Goal: Task Accomplishment & Management: Complete application form

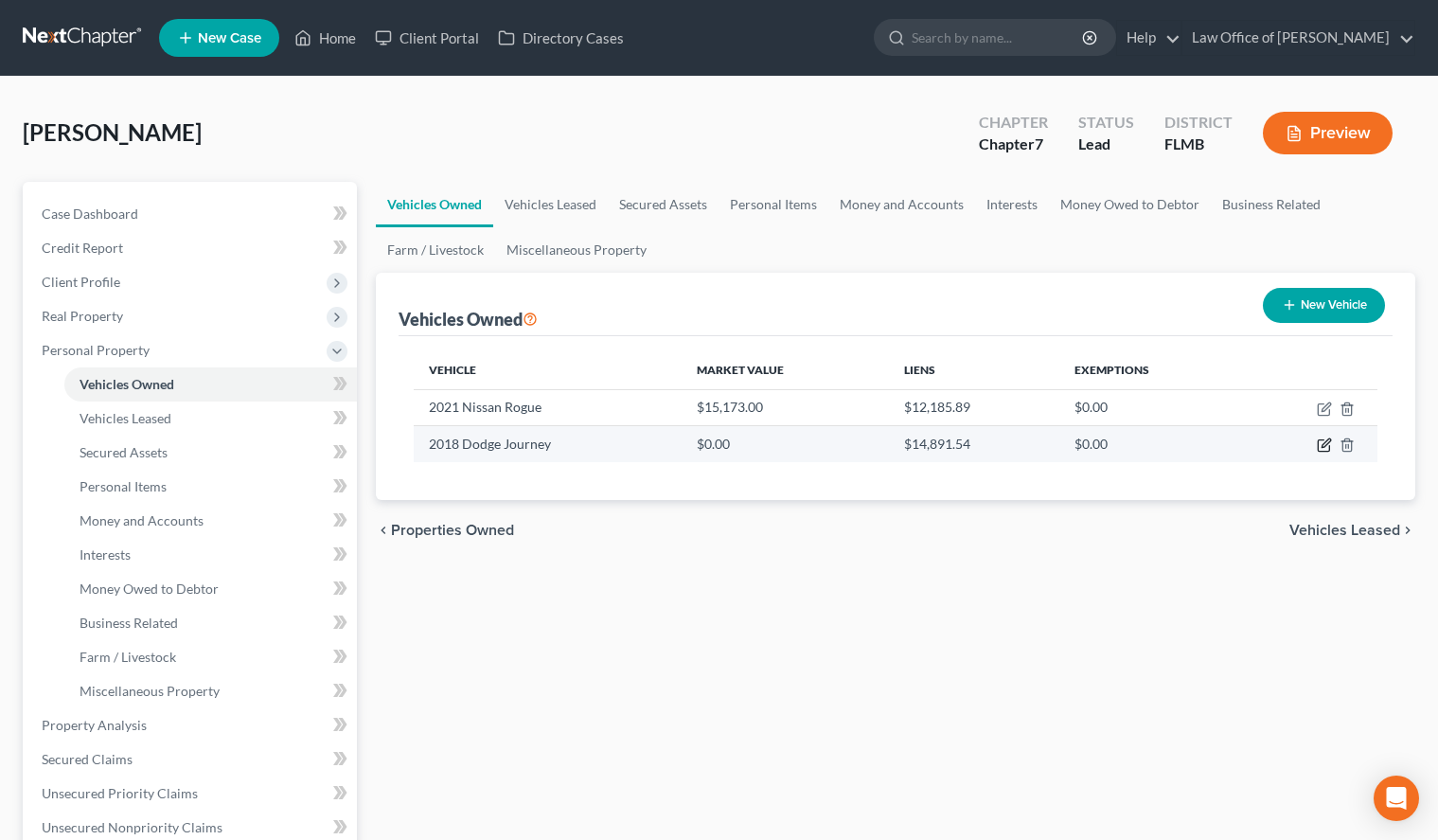
click at [1321, 448] on icon "button" at bounding box center [1325, 445] width 15 height 15
select select "0"
select select "8"
select select "2"
select select "0"
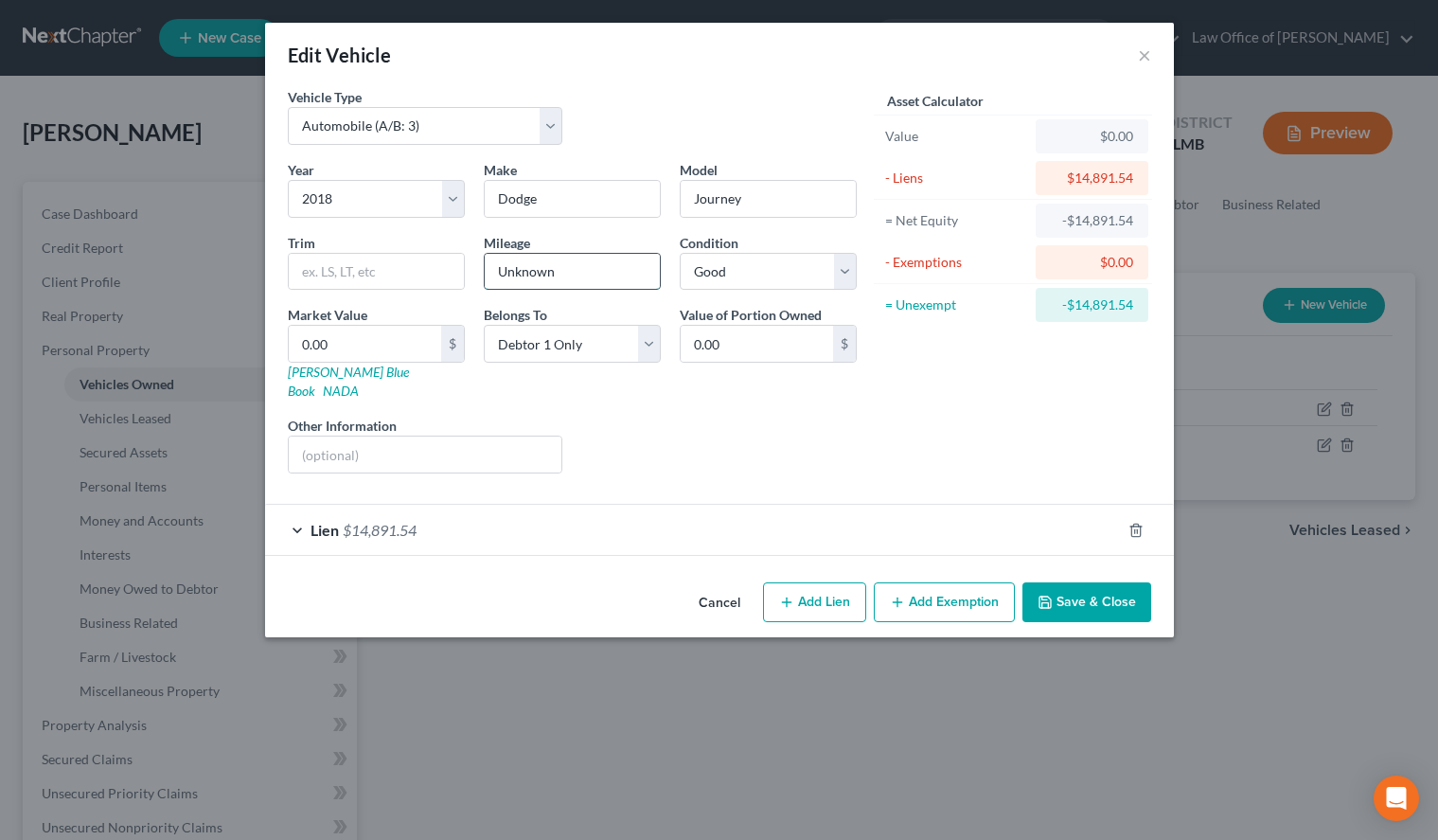
click at [590, 280] on input "Unknown" at bounding box center [572, 271] width 175 height 36
type input "122,185"
click at [413, 353] on input "0.00" at bounding box center [365, 343] width 153 height 36
type input "8"
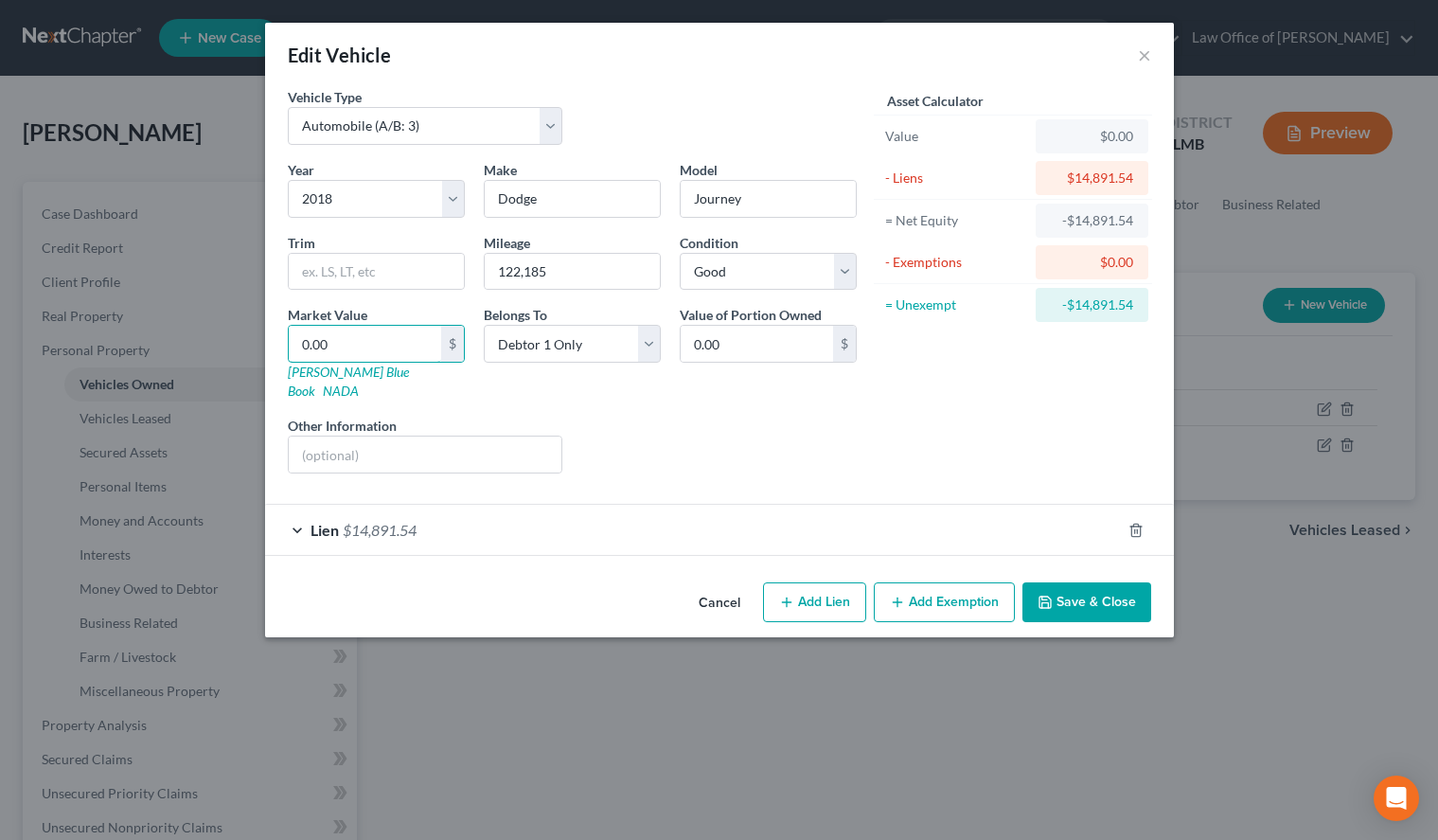
type input "8.00"
type input "83"
type input "83.00"
type input "830"
type input "830.00"
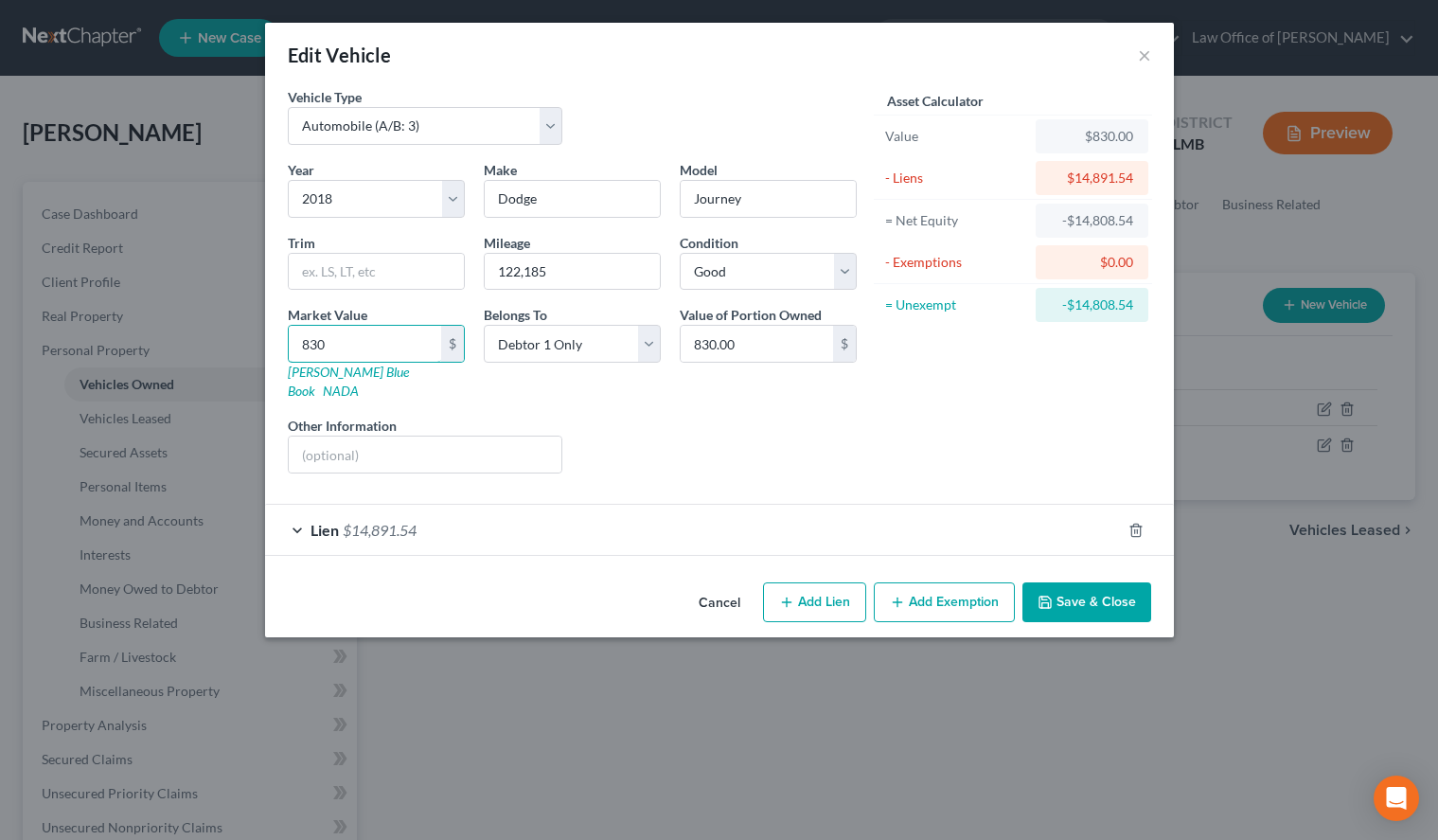
type input "8309"
type input "8,309.00"
click at [1140, 582] on button "Save & Close" at bounding box center [1086, 602] width 128 height 40
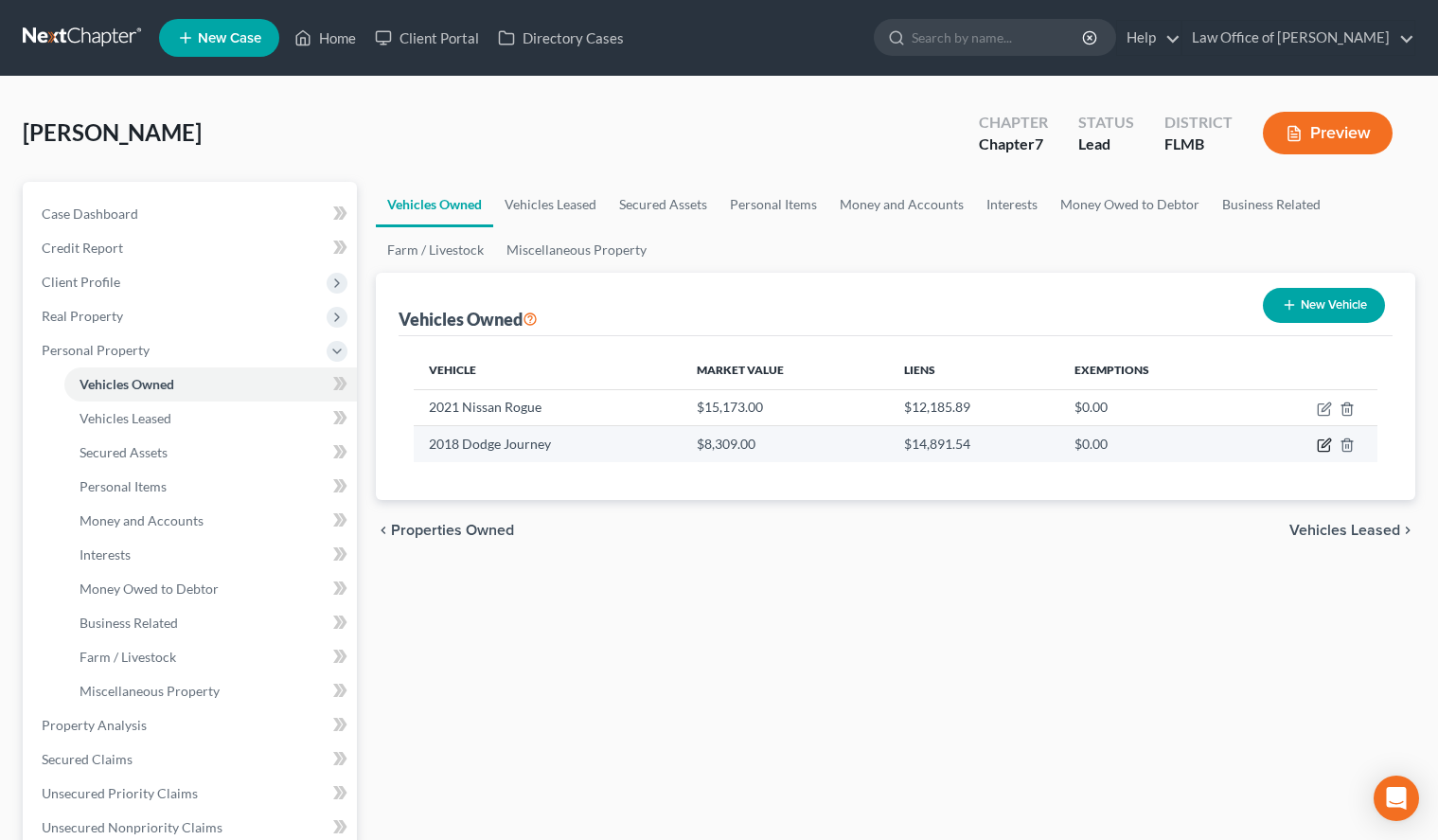
click at [1318, 444] on icon "button" at bounding box center [1324, 446] width 12 height 12
select select "0"
select select "8"
select select "2"
select select "0"
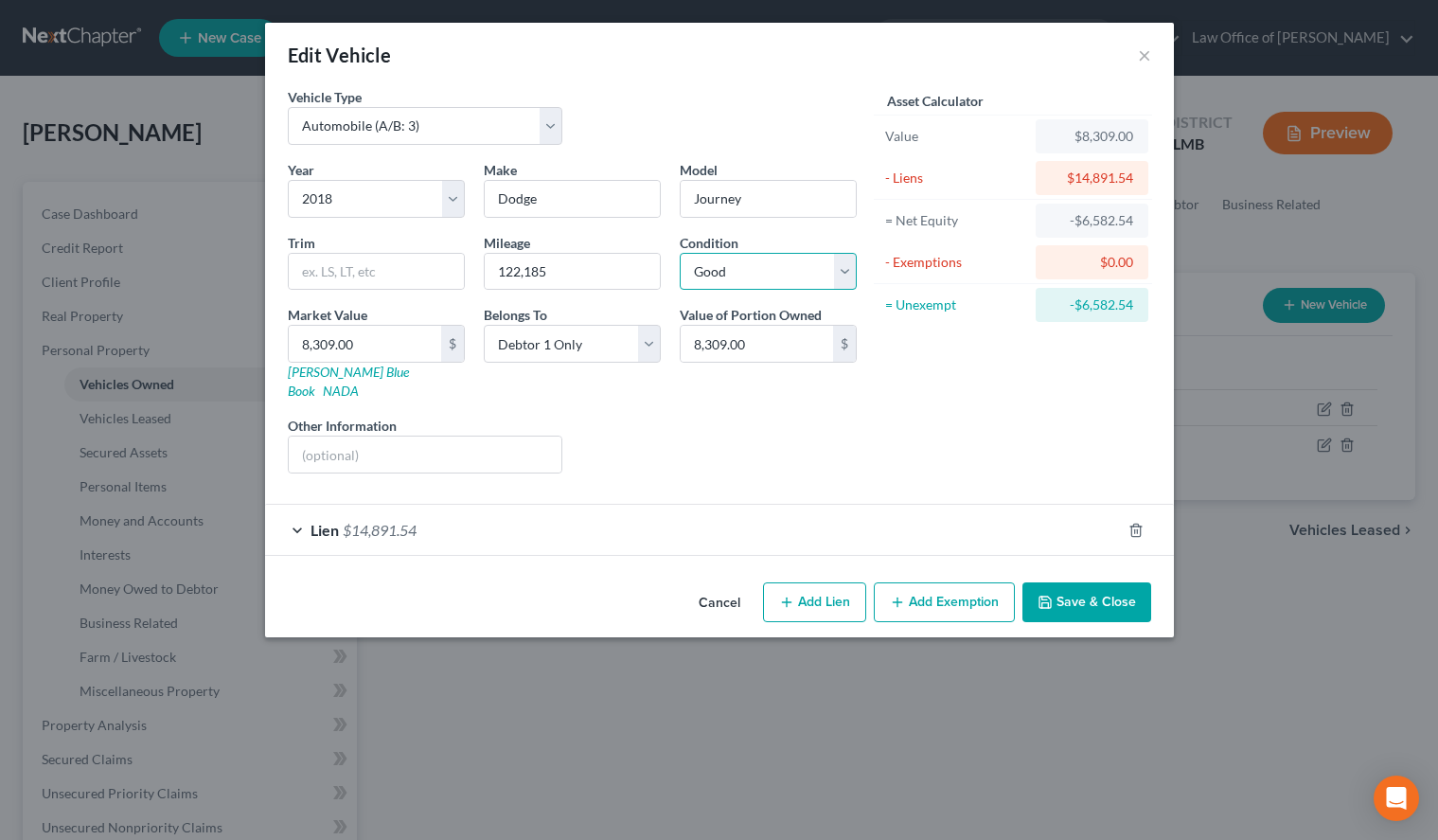
click at [680, 253] on select "Select Excellent Very Good Good Fair Poor" at bounding box center [768, 271] width 177 height 38
select select "1"
click option "Very Good" at bounding box center [0, 0] width 0 height 0
click at [1075, 582] on button "Save & Close" at bounding box center [1086, 602] width 128 height 40
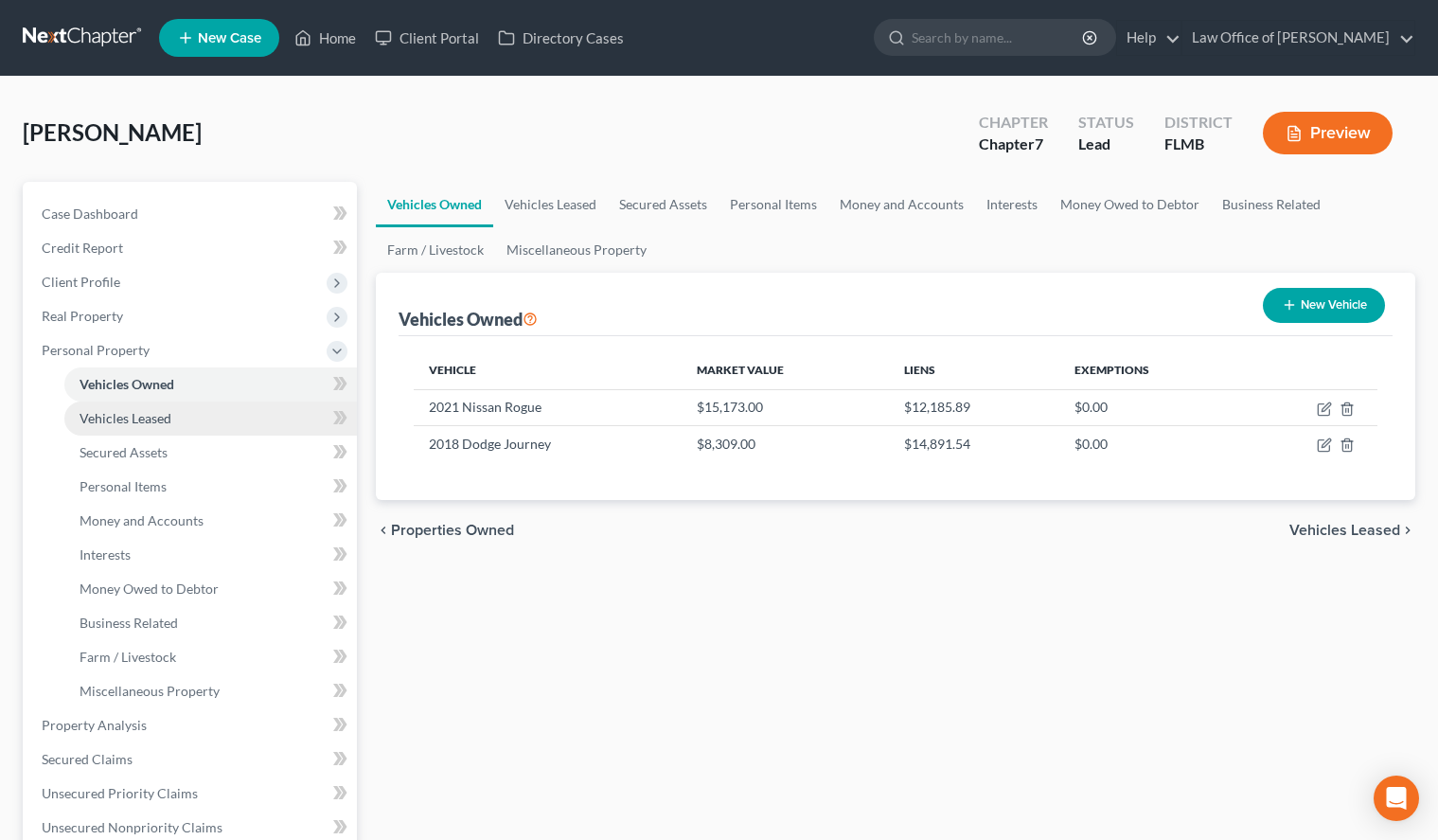
click at [218, 407] on link "Vehicles Leased" at bounding box center [211, 418] width 293 height 34
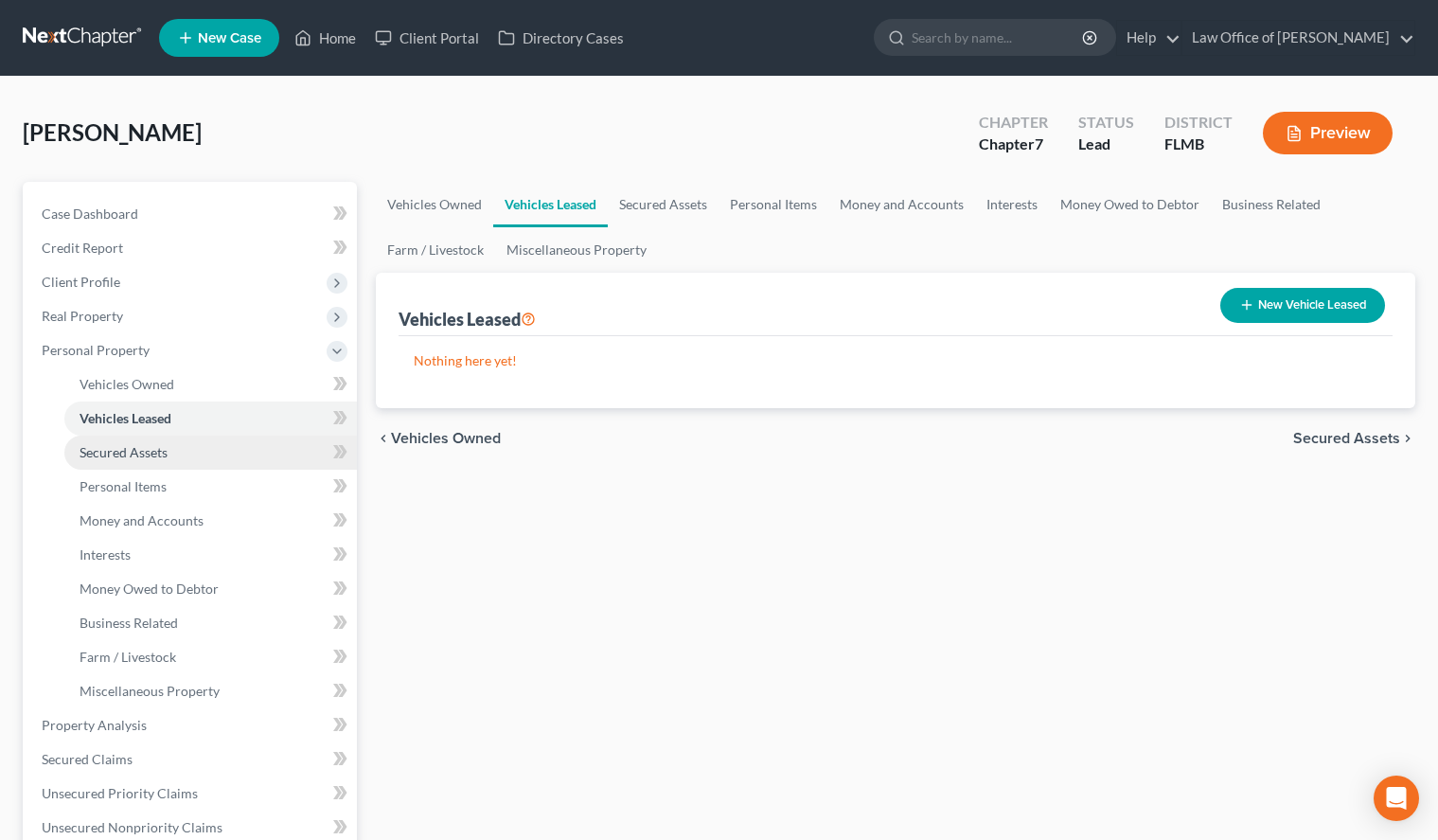
click at [216, 453] on link "Secured Assets" at bounding box center [211, 452] width 293 height 34
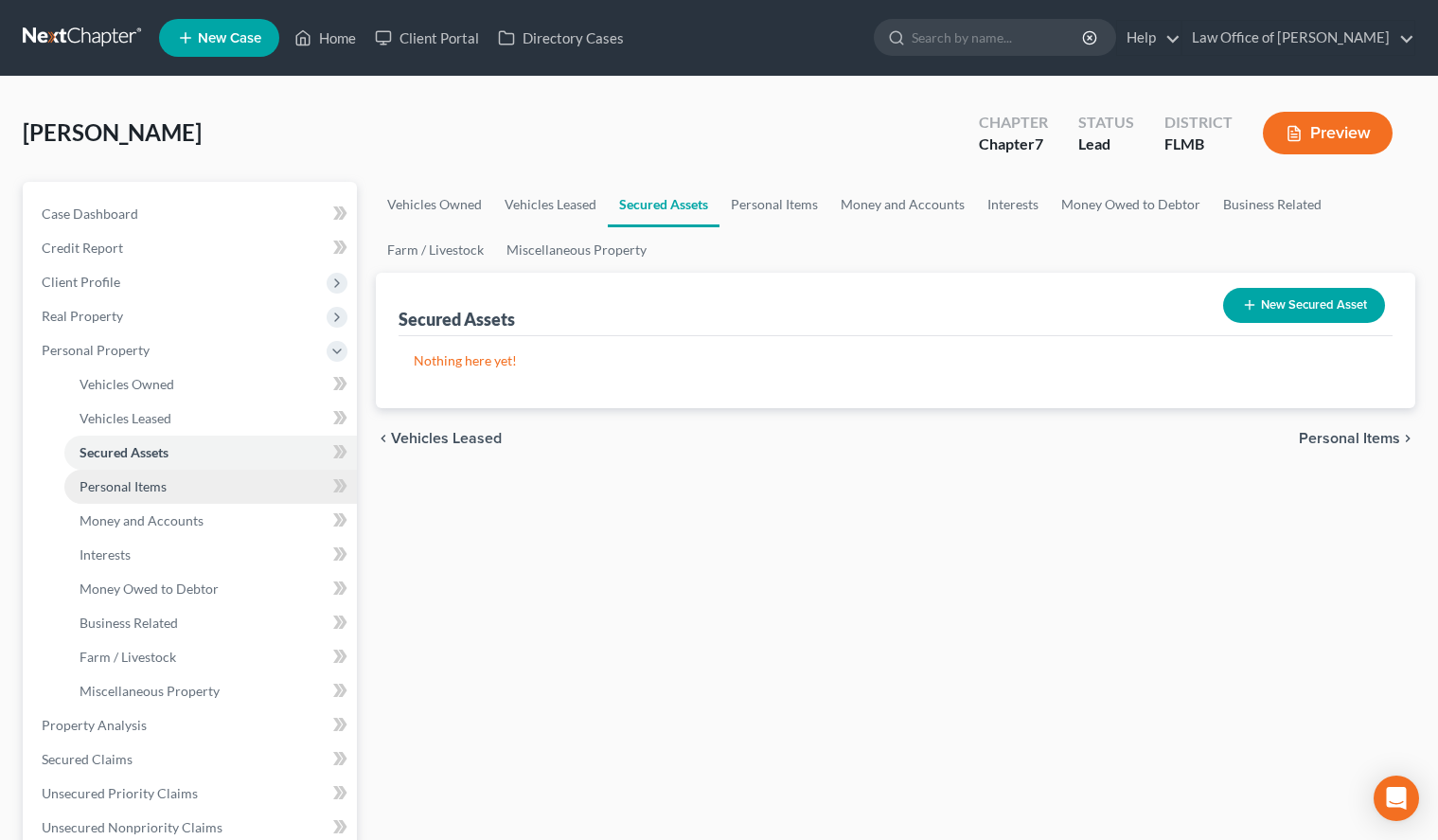
click at [219, 483] on link "Personal Items" at bounding box center [211, 486] width 293 height 34
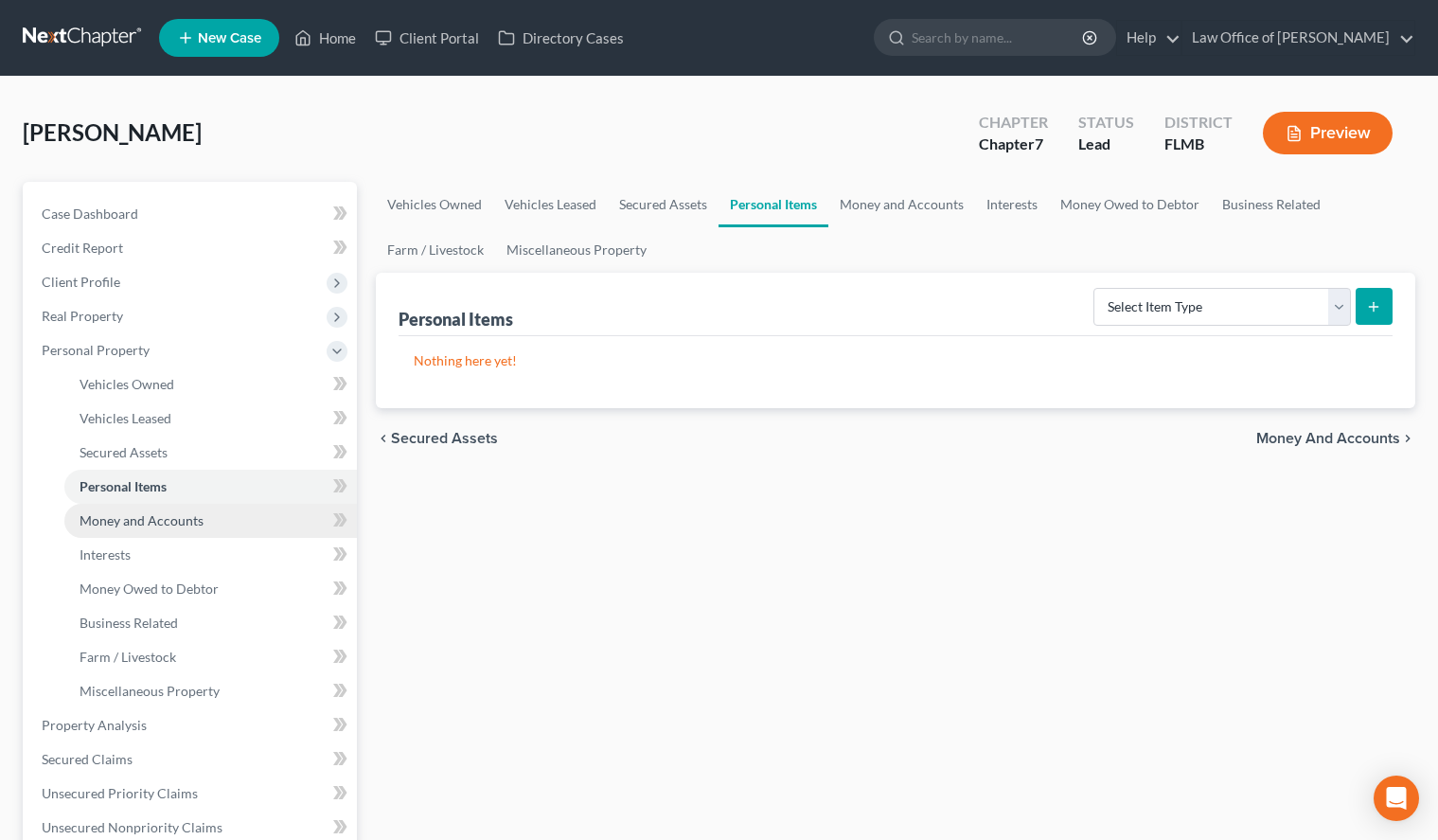
click at [230, 517] on link "Money and Accounts" at bounding box center [211, 520] width 293 height 34
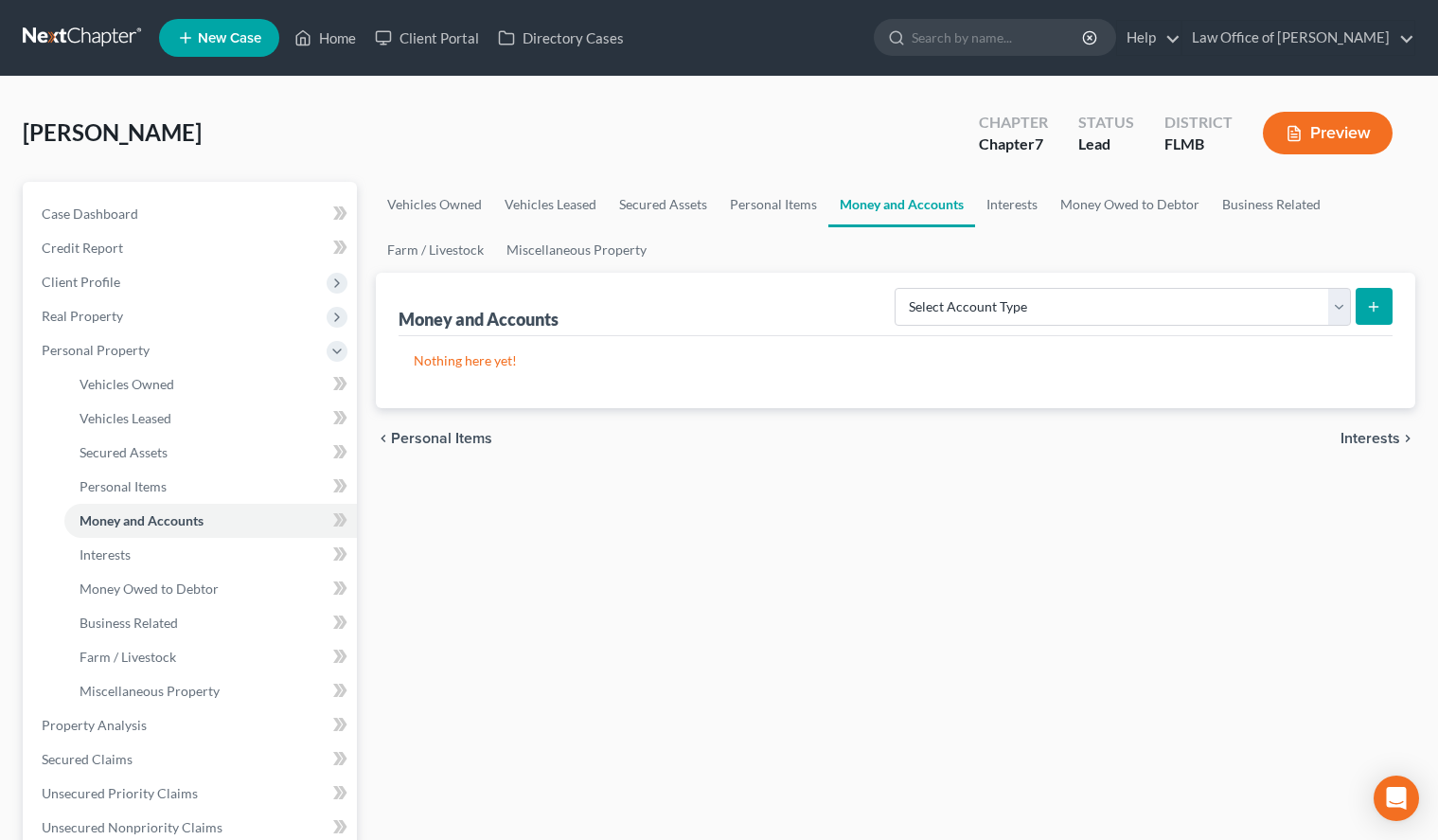
click at [1367, 303] on button "submit" at bounding box center [1374, 306] width 37 height 37
click at [894, 288] on select "Select Account Type Brokerage (A/B: 18, SOFA: 20) Cash on Hand (A/B: 16) Certif…" at bounding box center [1122, 306] width 457 height 38
select select "checking"
click option "Checking Account (A/B: 17, SOFA: 20)" at bounding box center [0, 0] width 0 height 0
click at [1376, 305] on icon "submit" at bounding box center [1374, 307] width 15 height 15
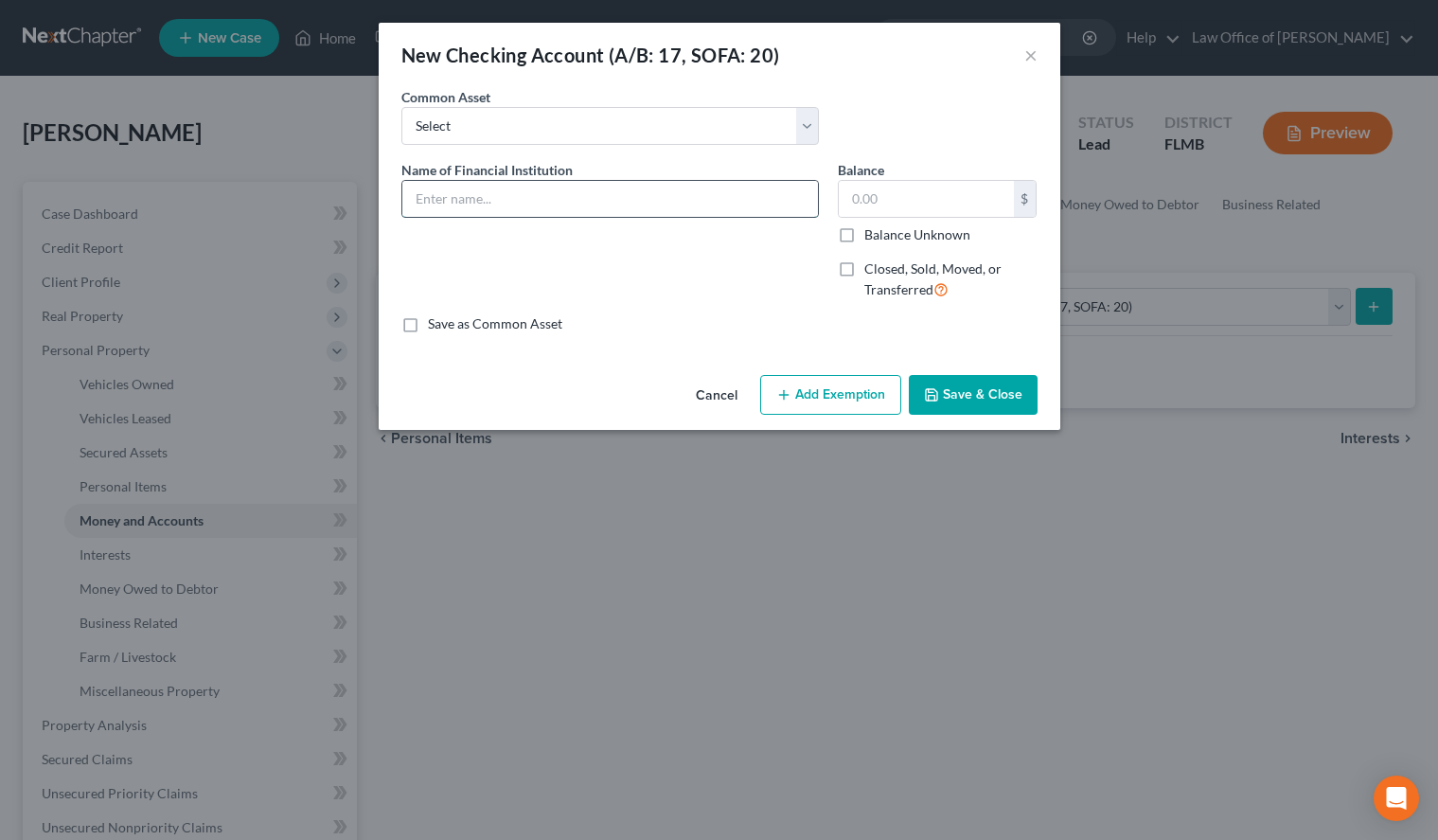
click at [631, 187] on input "text" at bounding box center [610, 198] width 415 height 36
paste input "PNC Bank Checking #5648"
type input "PNC Bank Checking #5648"
click at [997, 384] on button "Save & Close" at bounding box center [973, 394] width 128 height 40
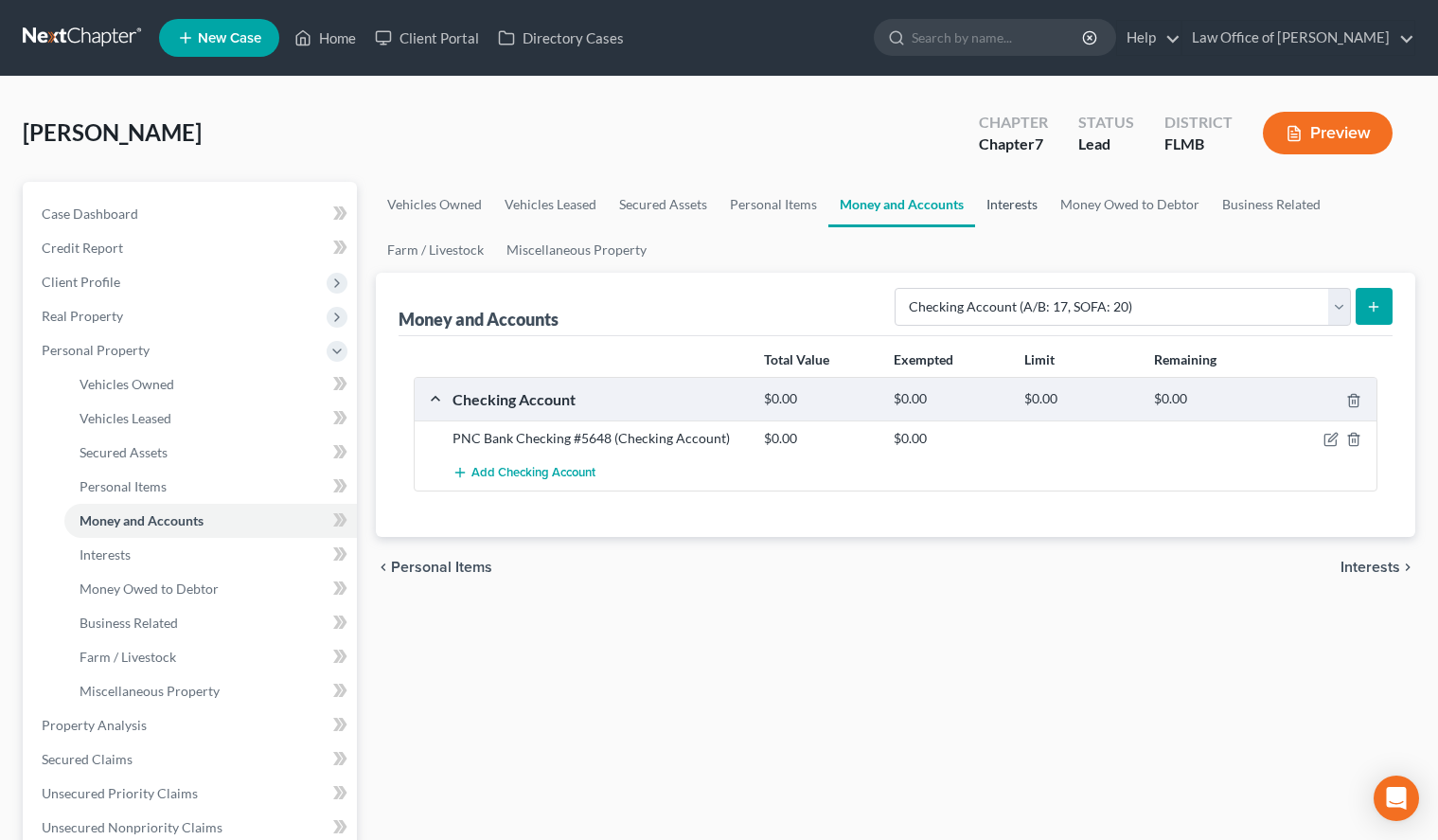
click at [1025, 219] on link "Interests" at bounding box center [1012, 204] width 73 height 45
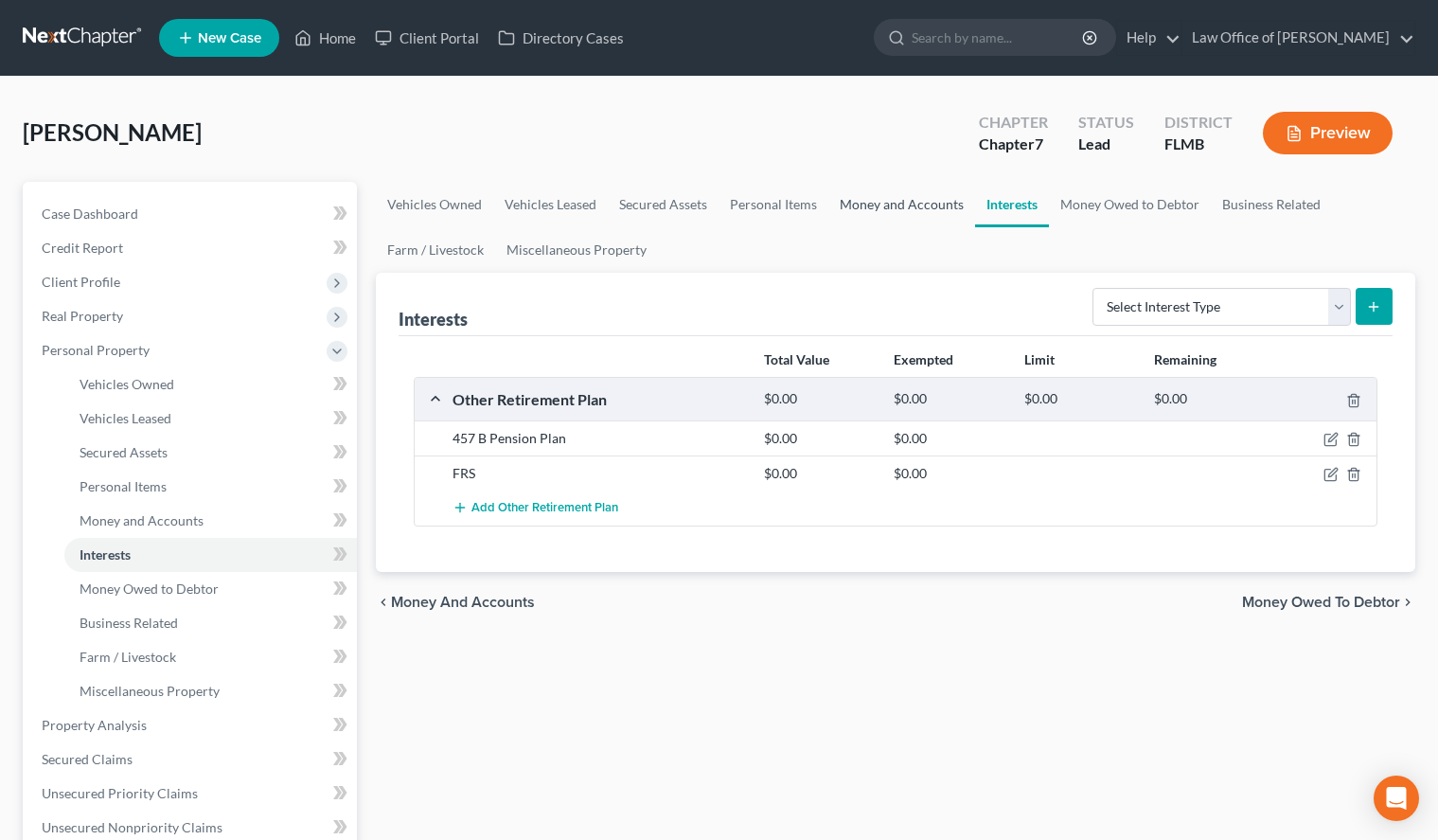
click at [908, 218] on link "Money and Accounts" at bounding box center [902, 204] width 147 height 45
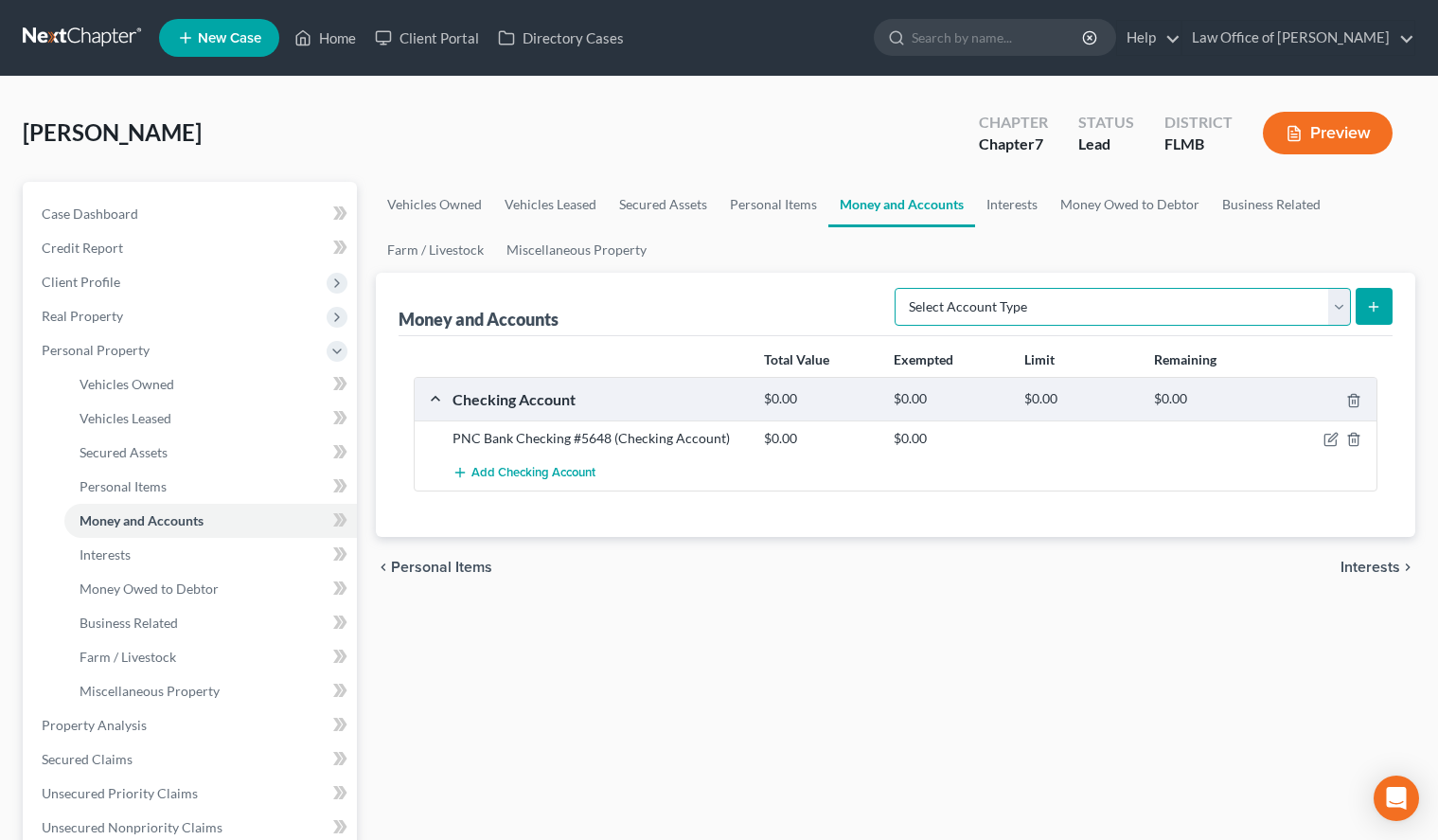
click at [894, 288] on select "Select Account Type Brokerage (A/B: 18, SOFA: 20) Cash on Hand (A/B: 16) Certif…" at bounding box center [1122, 306] width 457 height 38
select select "savings"
click option "Savings Account (A/B: 17, SOFA: 20)" at bounding box center [0, 0] width 0 height 0
click at [1391, 311] on button "submit" at bounding box center [1374, 306] width 37 height 37
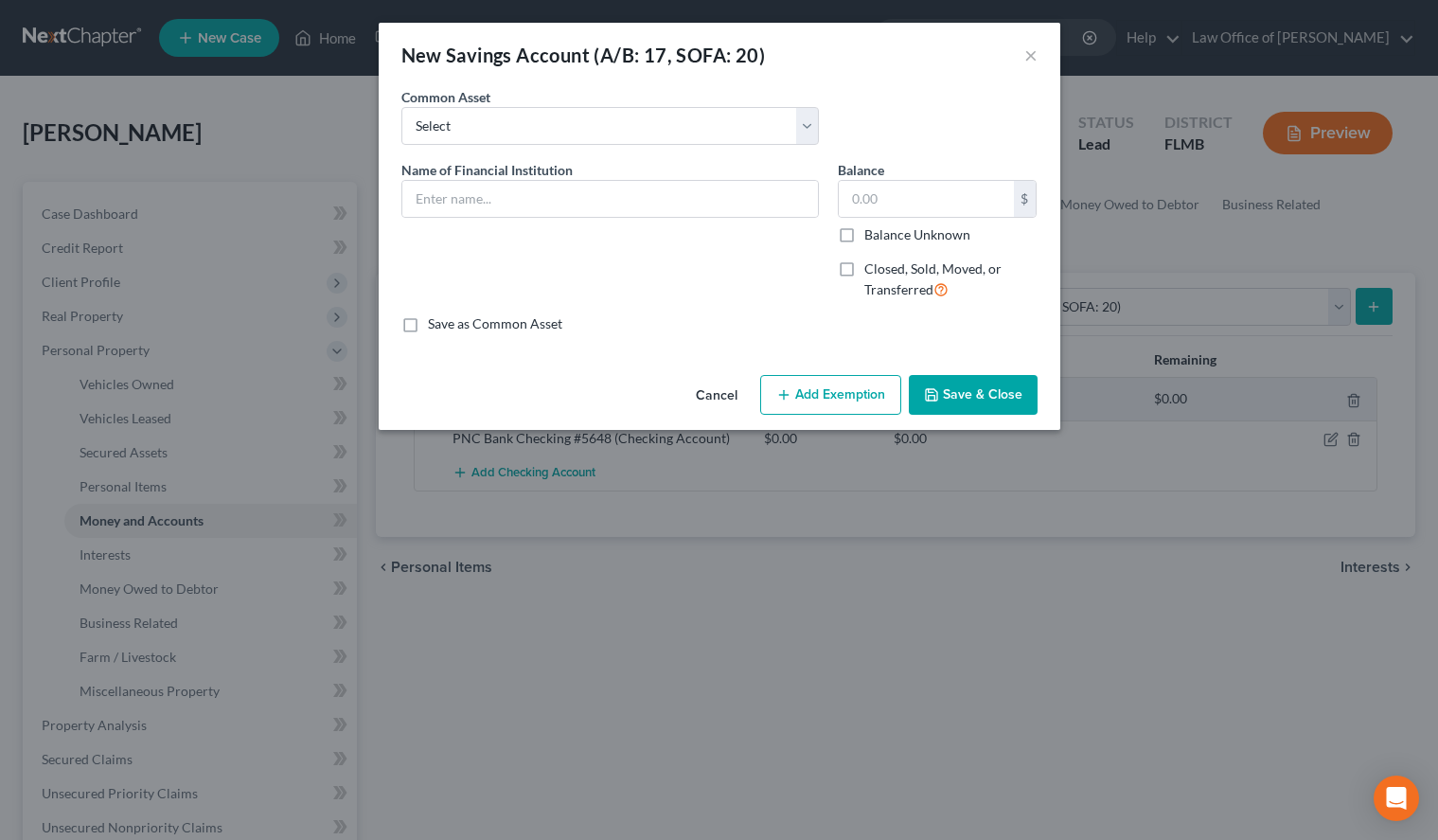
click at [567, 392] on div "Cancel Add Exemption Save & Close" at bounding box center [719, 398] width 682 height 63
click at [567, 206] on input "text" at bounding box center [610, 198] width 415 height 36
paste input "Ally Bank Savings #5760"
type input "Ally Bank Savings #5760"
click at [531, 325] on label "Save as Common Asset" at bounding box center [494, 324] width 134 height 19
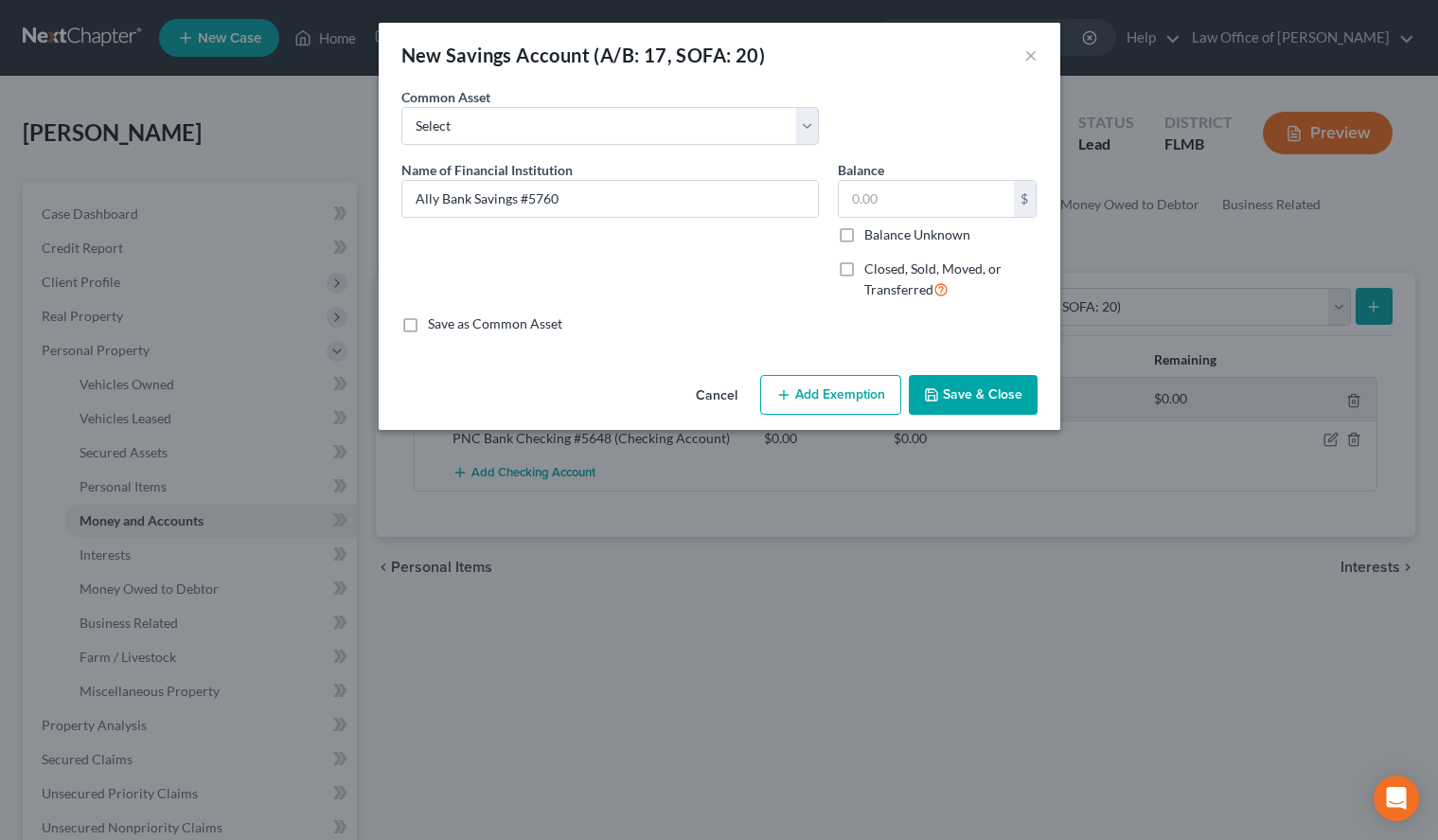
click at [448, 325] on input "Save as Common Asset" at bounding box center [441, 321] width 13 height 13
checkbox input "true"
click at [1013, 397] on button "Save & Close" at bounding box center [973, 394] width 128 height 40
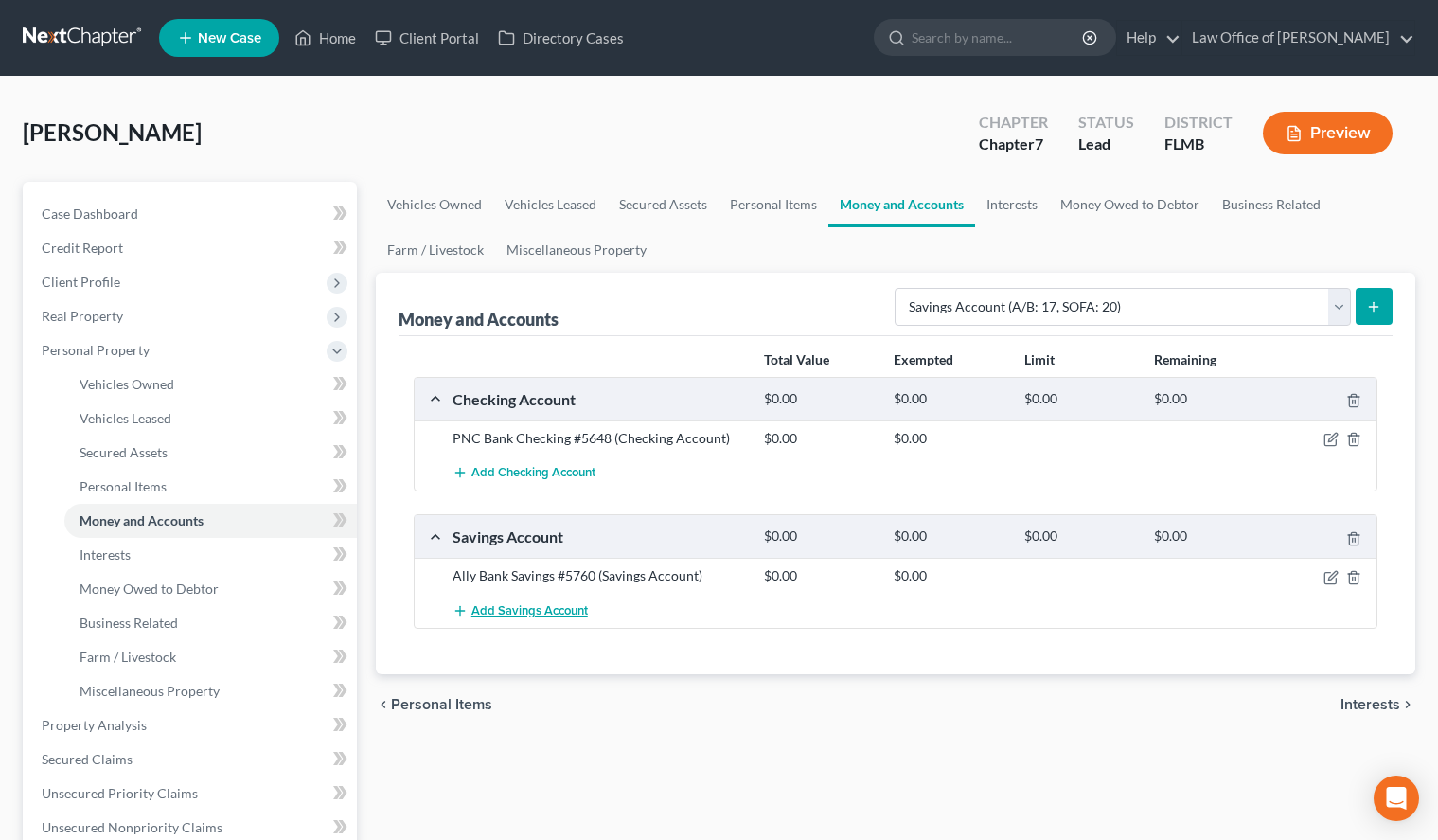
click at [526, 607] on span "Add Savings Account" at bounding box center [529, 611] width 117 height 15
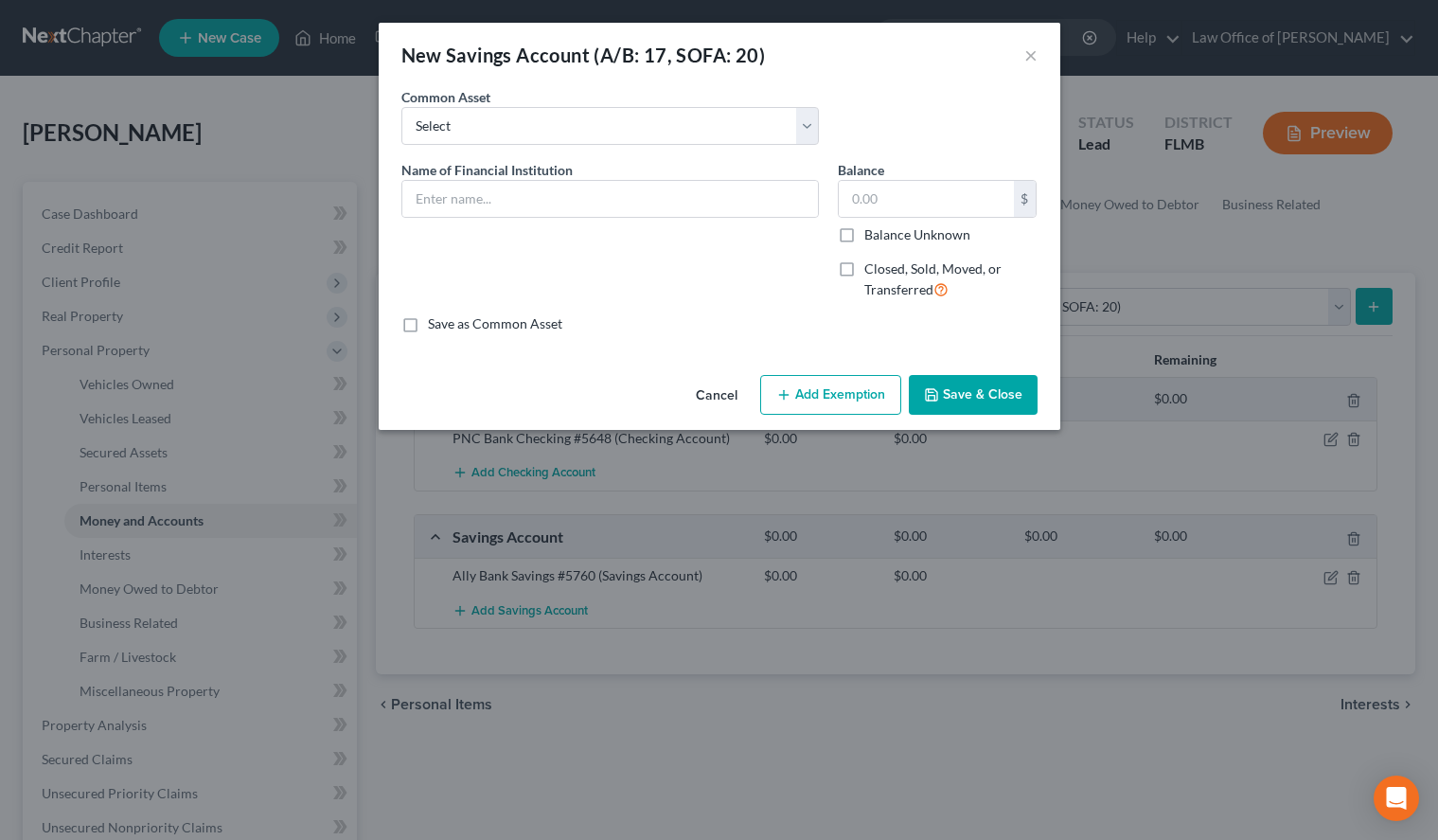
click at [600, 375] on div "Cancel Add Exemption Save & Close" at bounding box center [719, 398] width 682 height 63
click at [613, 195] on input "text" at bounding box center [610, 198] width 415 height 36
paste input "FCU Savings #3807"
type input "FCU Savings #3807"
click at [565, 417] on div "Cancel Add Exemption Save & Close" at bounding box center [719, 398] width 682 height 63
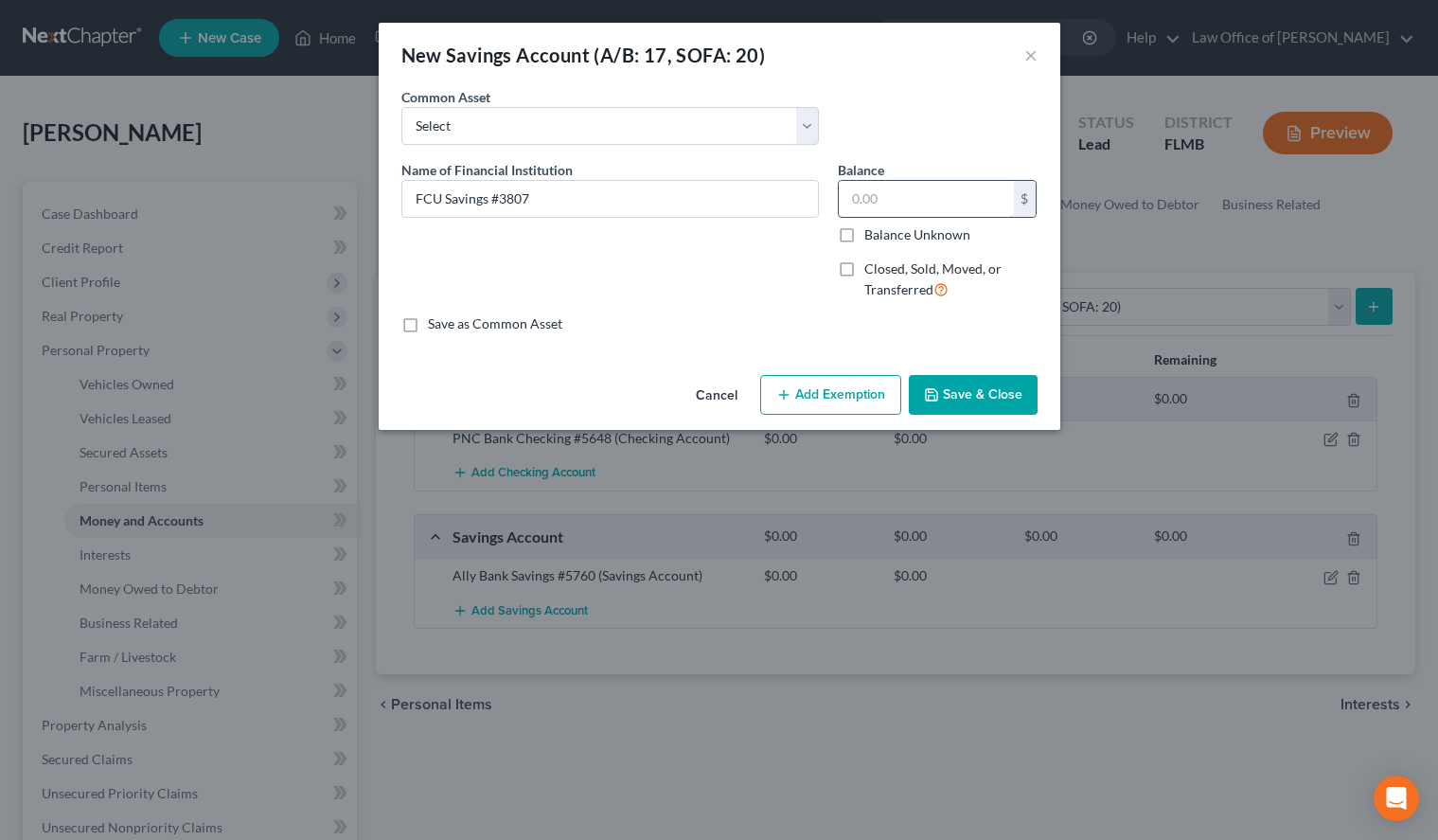
click at [867, 200] on input "text" at bounding box center [926, 198] width 175 height 36
type input "15.00"
click at [937, 381] on button "Save & Close" at bounding box center [973, 394] width 128 height 40
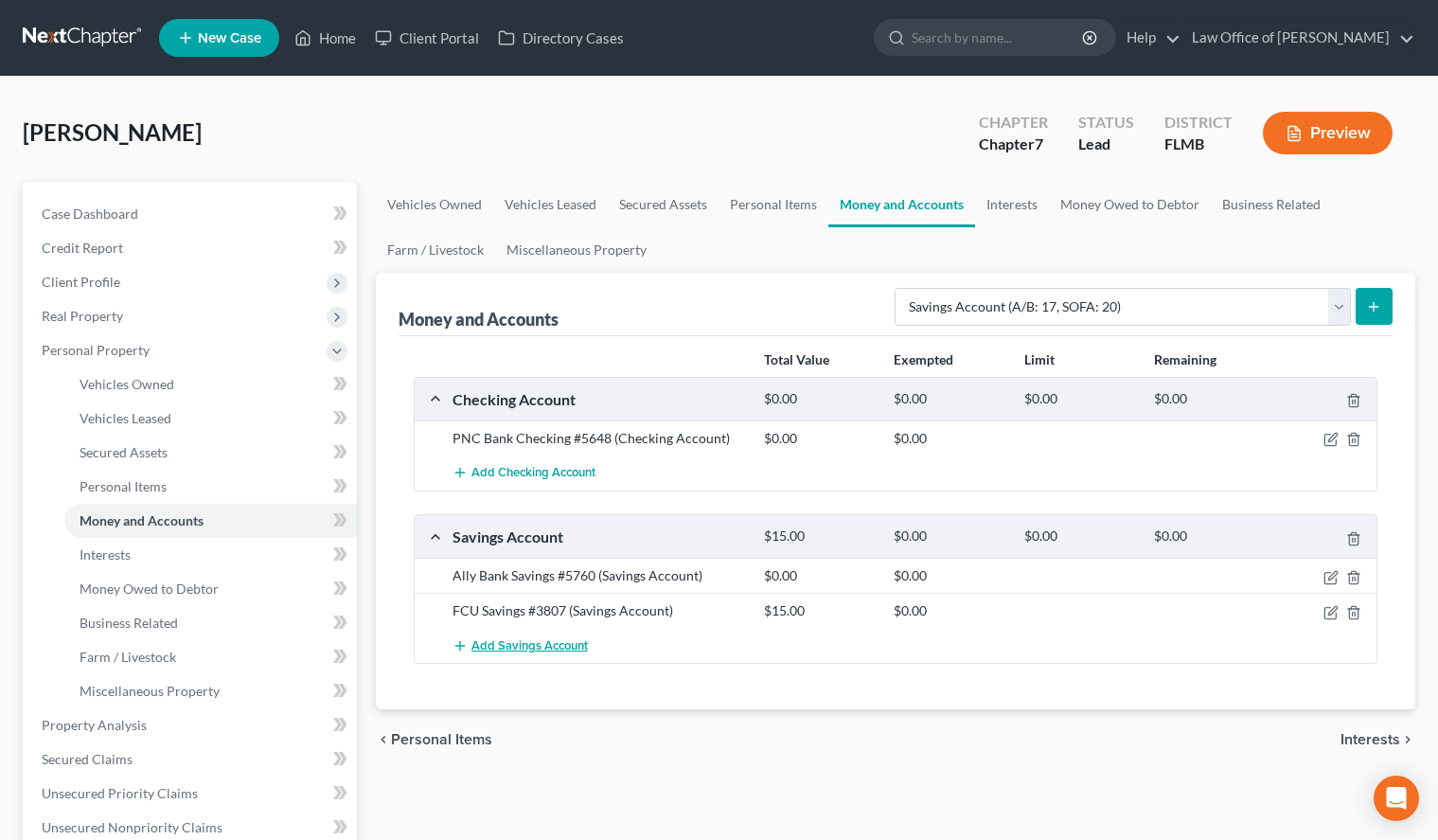
drag, startPoint x: 512, startPoint y: 645, endPoint x: 521, endPoint y: 632, distance: 15.8
click at [513, 647] on span "Add Savings Account" at bounding box center [529, 646] width 117 height 15
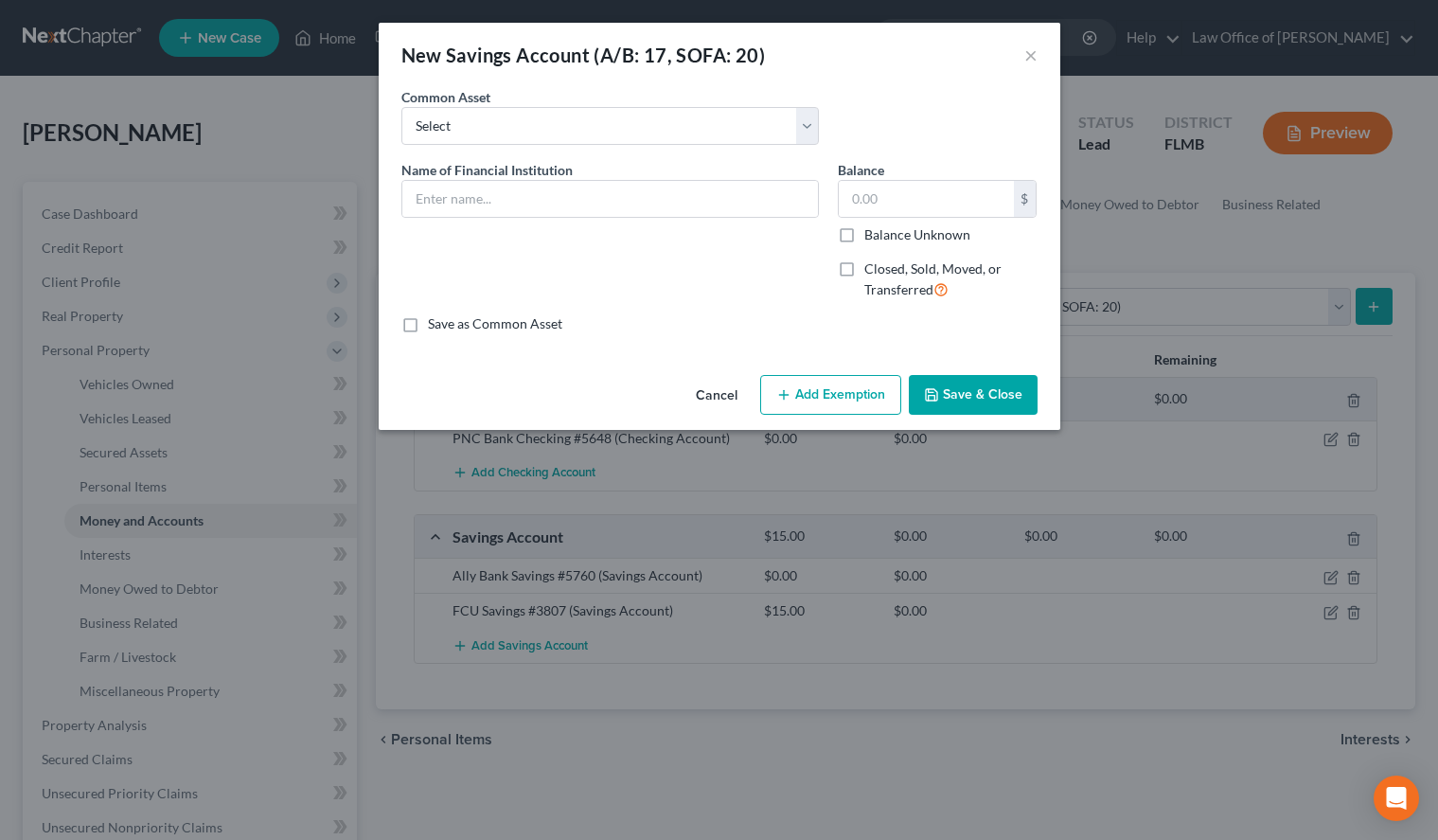
click at [813, 424] on div "Cancel Add Exemption Save & Close" at bounding box center [719, 398] width 682 height 63
click at [749, 193] on input "text" at bounding box center [610, 198] width 415 height 36
paste input "NFCU Savings #3181"
type input "NFCU Savings #3181"
click at [939, 210] on input "text" at bounding box center [926, 198] width 175 height 36
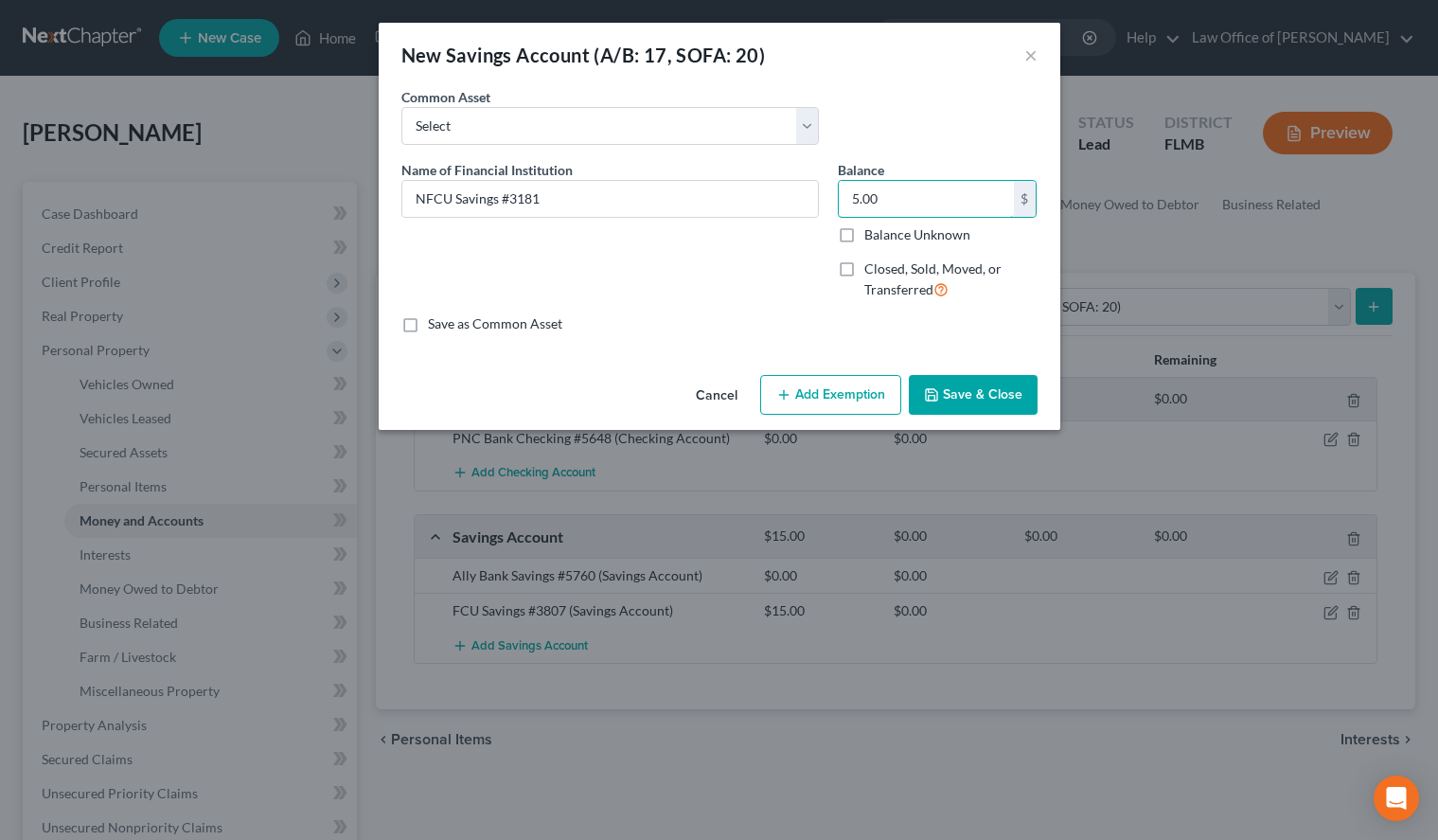
type input "5.00"
click at [520, 317] on label "Save as Common Asset" at bounding box center [494, 324] width 134 height 19
click at [448, 317] on input "Save as Common Asset" at bounding box center [441, 321] width 13 height 13
checkbox input "true"
click at [921, 396] on button "Save & Close" at bounding box center [973, 394] width 128 height 40
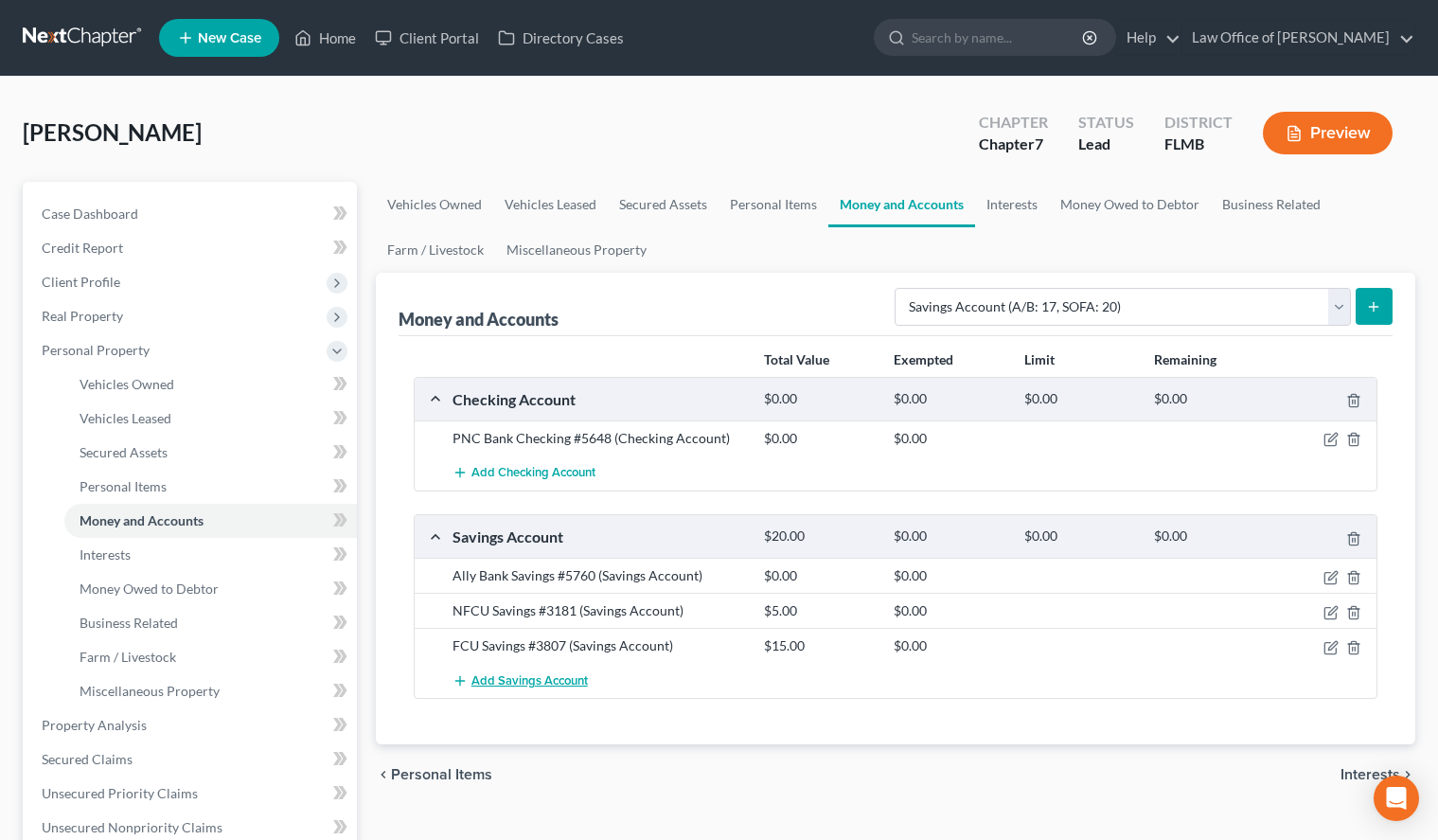
click at [585, 697] on button "Add Savings Account" at bounding box center [521, 680] width 135 height 35
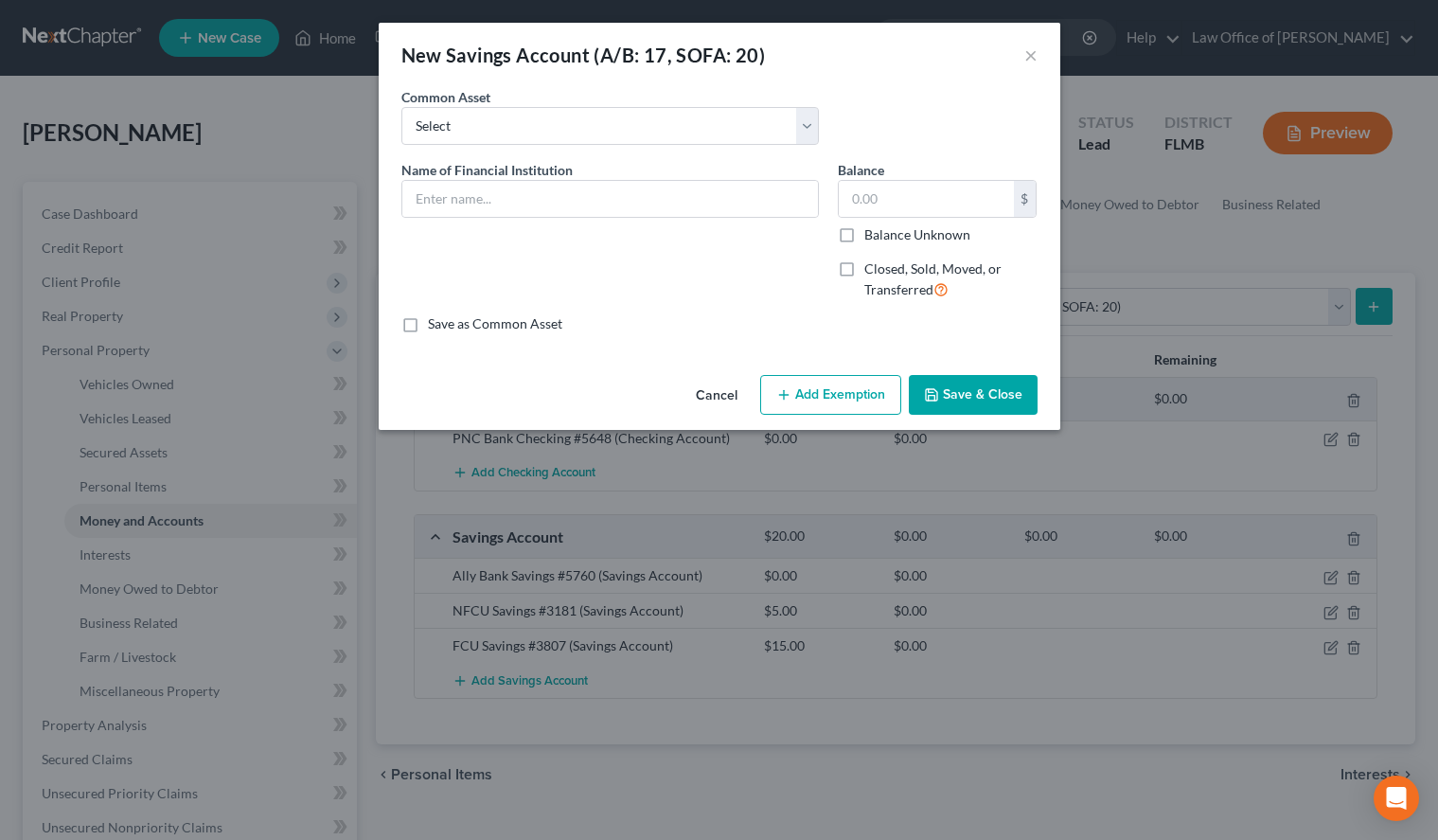
click at [863, 154] on div "Common Asset Select Vystar Savings #6257 - [PERSON_NAME] Joint Savings #2010-00…" at bounding box center [719, 123] width 655 height 72
click at [596, 201] on input "text" at bounding box center [610, 198] width 415 height 36
paste input "PNC Bank Growth Savings #5664"
type input "PNC Bank Growth Savings #5664"
click at [938, 196] on input "text" at bounding box center [926, 198] width 175 height 36
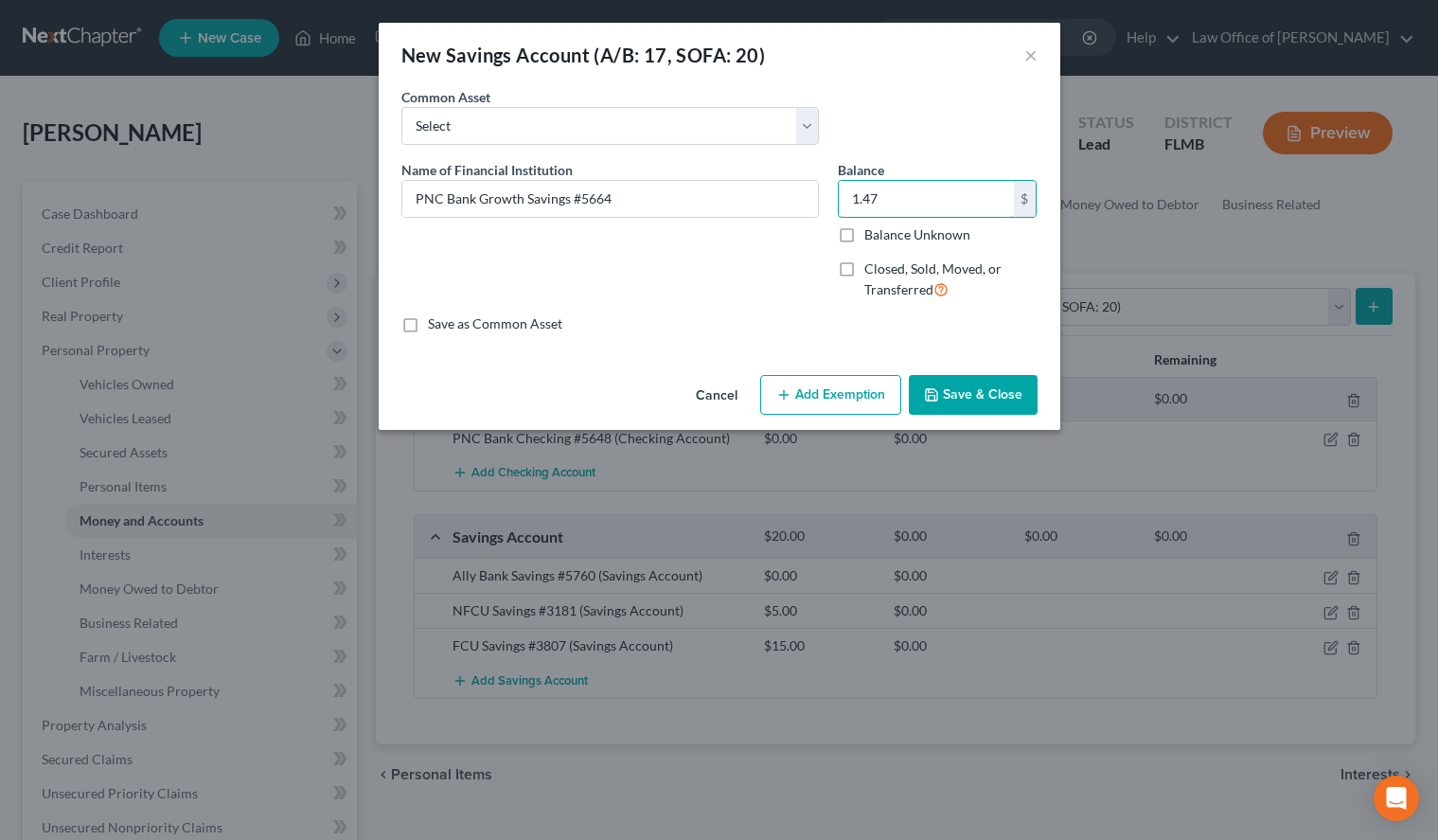
type input "1.47"
click at [460, 321] on label "Save as Common Asset" at bounding box center [494, 324] width 134 height 19
click at [448, 321] on input "Save as Common Asset" at bounding box center [441, 321] width 13 height 13
checkbox input "true"
click at [979, 399] on button "Save & Close" at bounding box center [973, 394] width 128 height 40
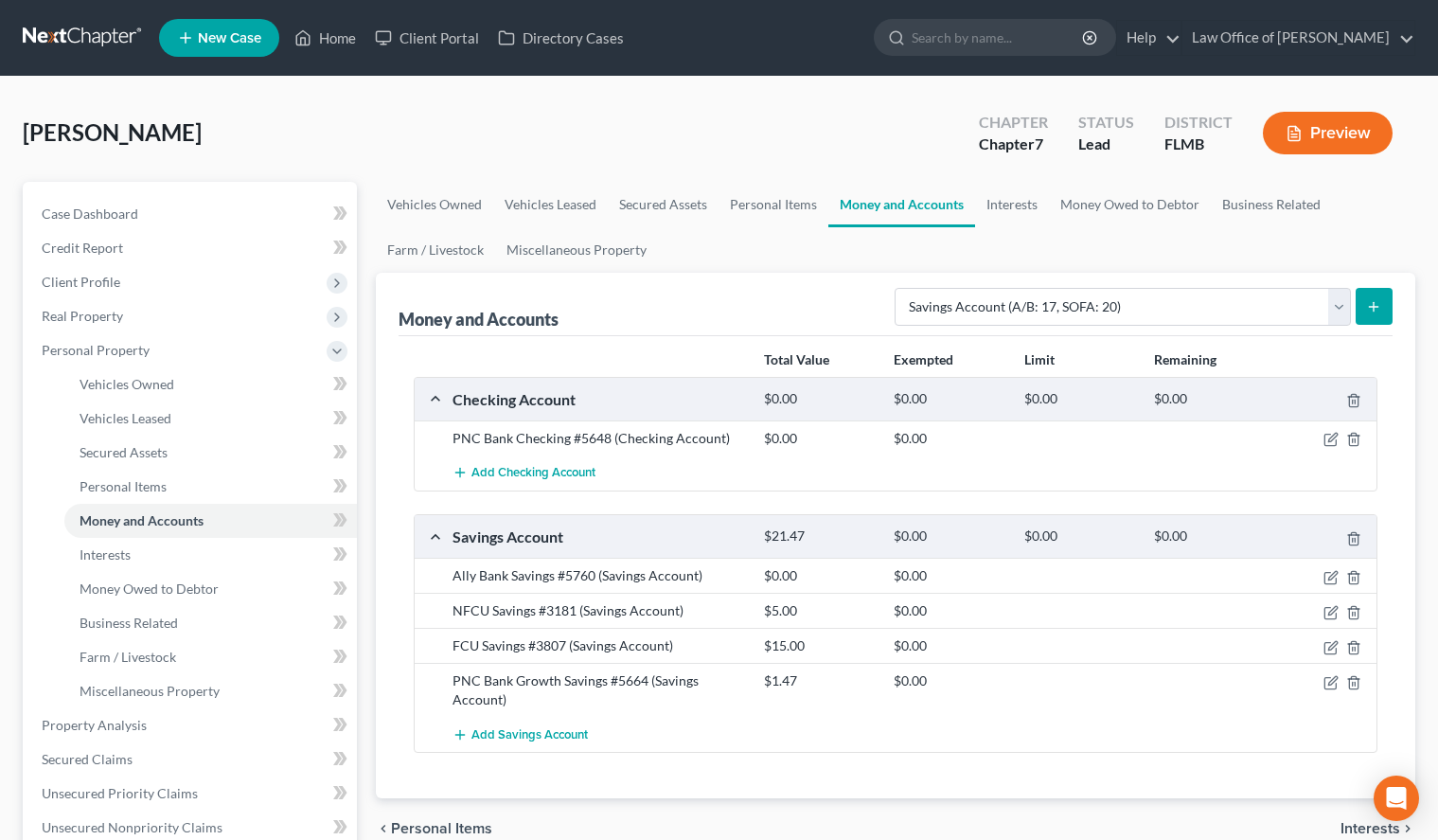
click at [1170, 726] on div "Add Savings Account" at bounding box center [911, 734] width 936 height 35
click at [566, 735] on span "Add Savings Account" at bounding box center [529, 735] width 117 height 15
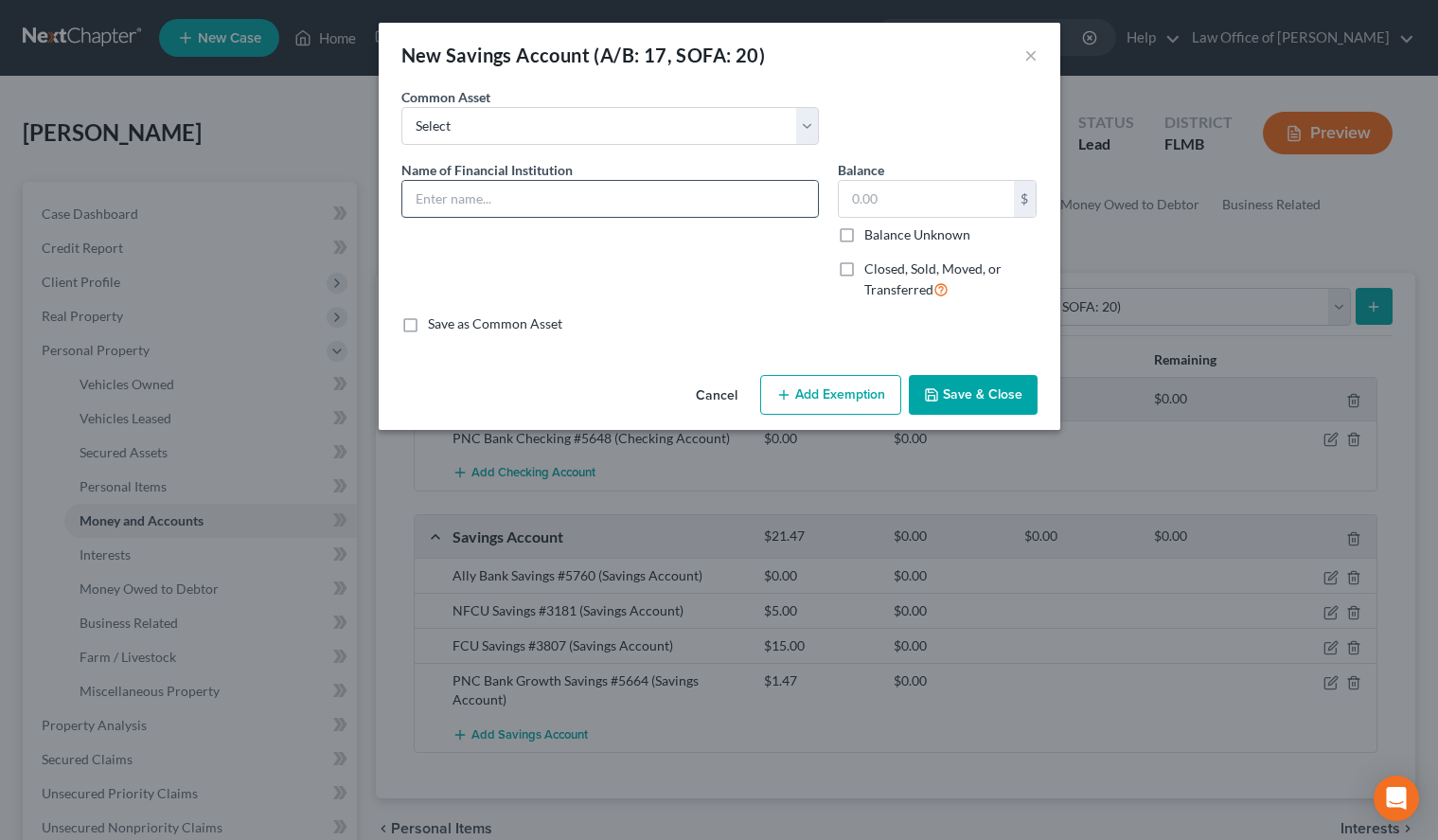
click at [564, 206] on input "text" at bounding box center [610, 198] width 415 height 36
paste input "PNC Bank Reserve Savings #5656"
type input "PNC Bank Reserve Savings #5656"
click at [941, 195] on input "text" at bounding box center [926, 198] width 175 height 36
click at [885, 210] on input "text" at bounding box center [926, 198] width 175 height 36
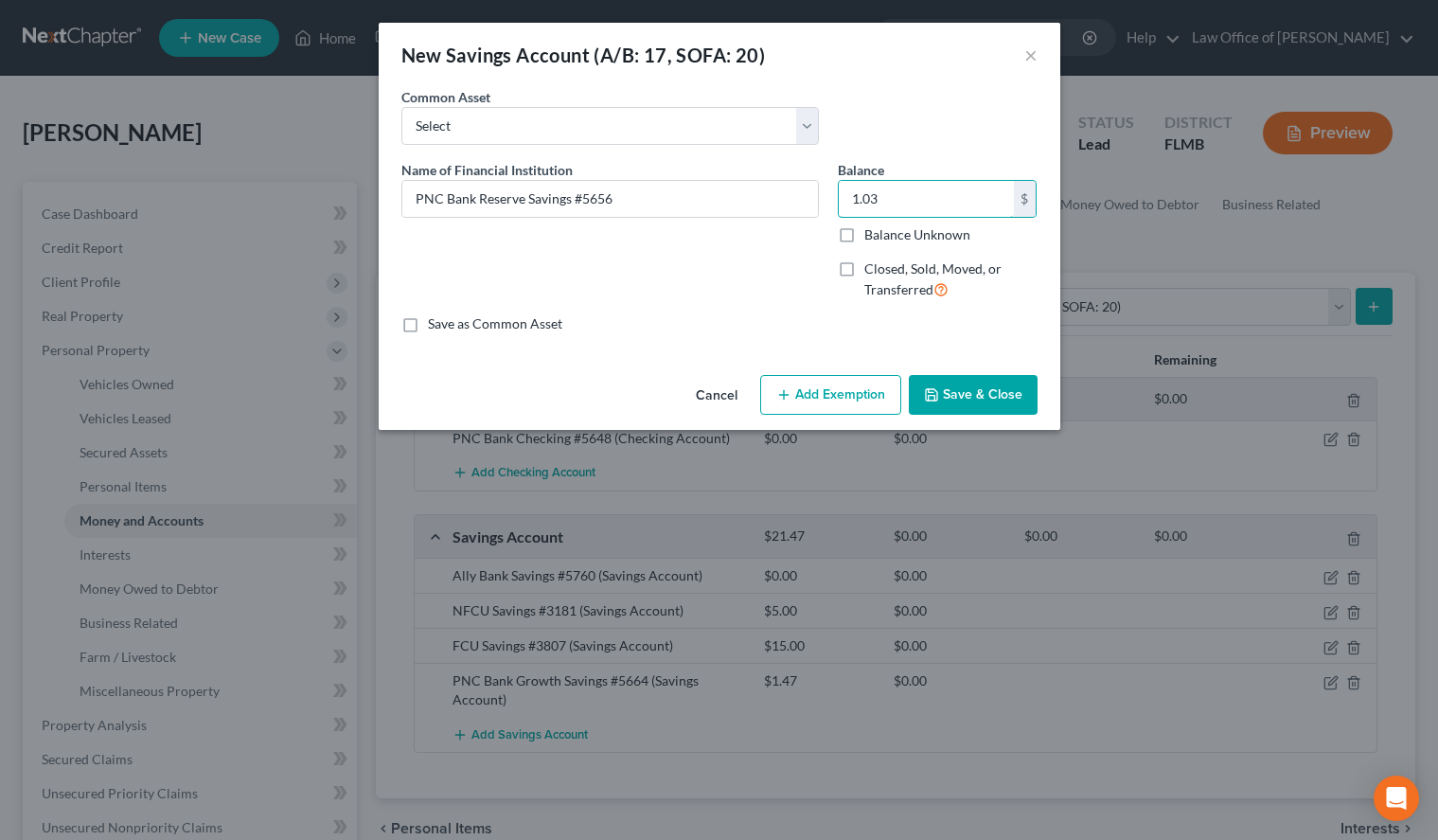
type input "1.03"
click at [537, 322] on label "Save as Common Asset" at bounding box center [494, 324] width 134 height 19
click at [448, 322] on input "Save as Common Asset" at bounding box center [441, 321] width 13 height 13
checkbox input "true"
click at [1021, 397] on button "Save & Close" at bounding box center [973, 394] width 128 height 40
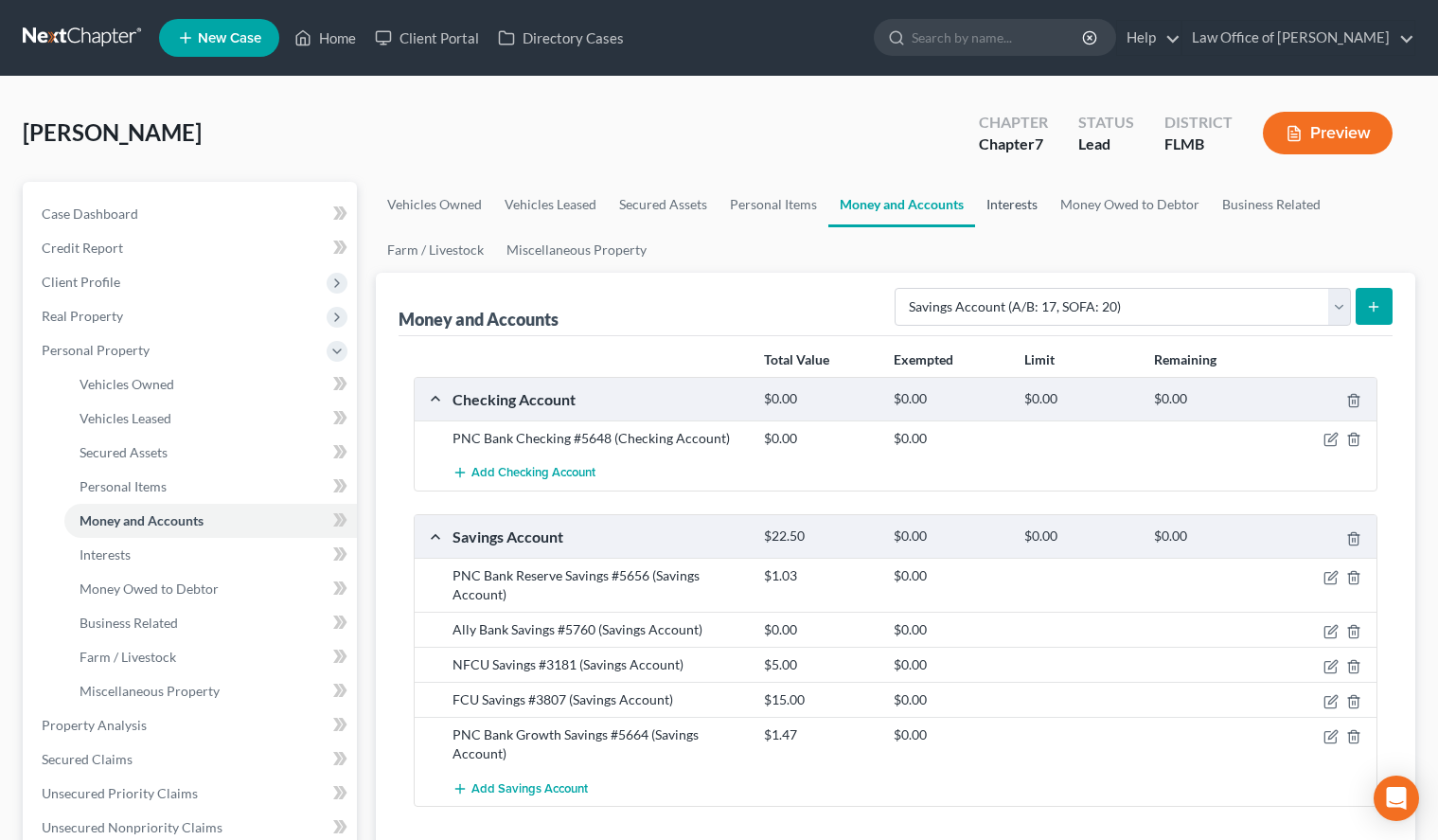
click at [993, 215] on link "Interests" at bounding box center [1012, 204] width 73 height 45
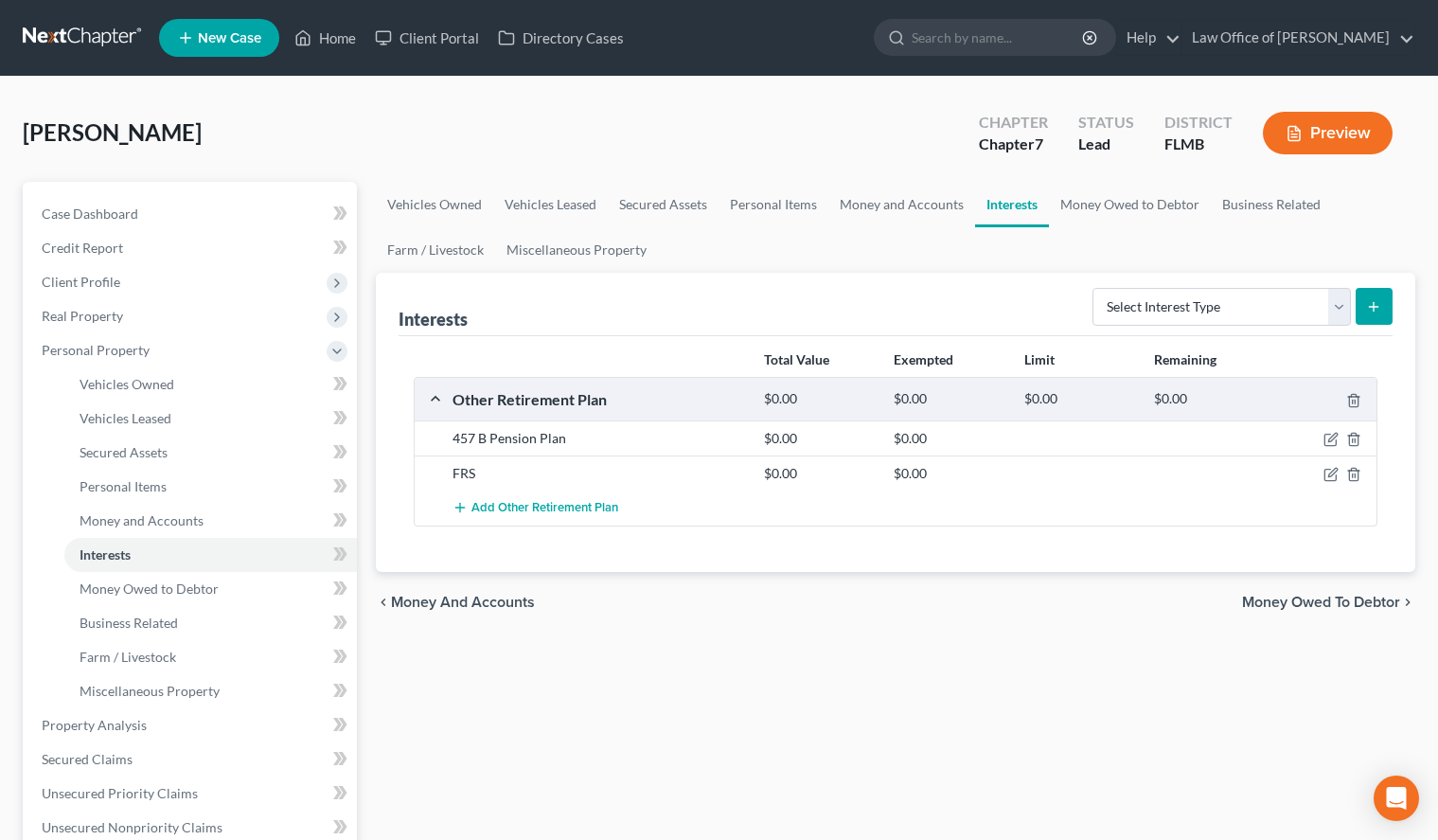
click at [1222, 533] on div "Total Value Exempted Limit Remaining Other Retirement Plan $0.00 $0.00 $0.00 $0…" at bounding box center [895, 454] width 994 height 236
click at [1330, 477] on icon "button" at bounding box center [1333, 472] width 9 height 9
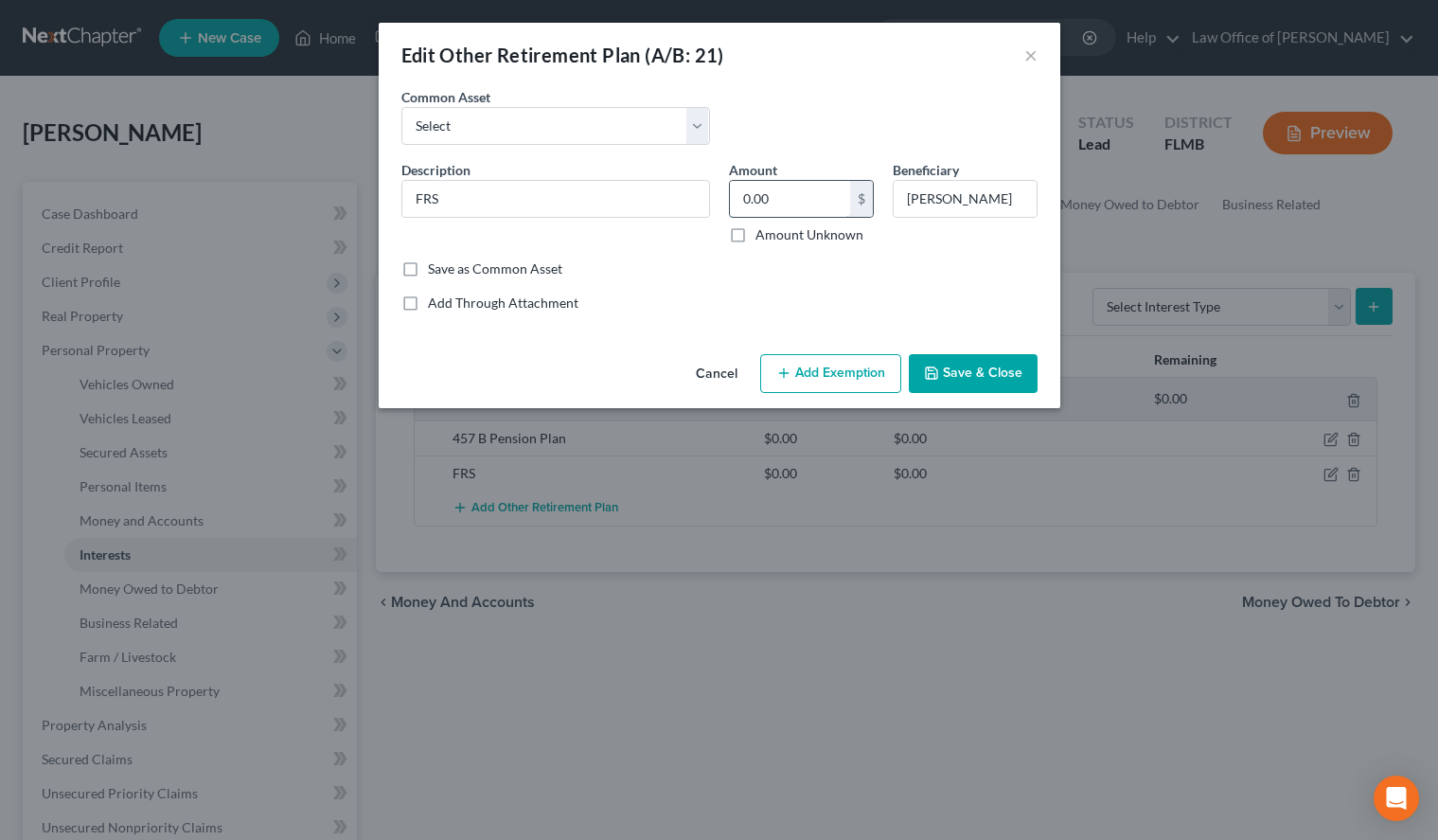
click at [808, 202] on input "0.00" at bounding box center [790, 198] width 121 height 36
type input "67,625.28"
click at [508, 262] on label "Save as Common Asset" at bounding box center [494, 269] width 134 height 19
click at [448, 262] on input "Save as Common Asset" at bounding box center [441, 266] width 13 height 13
checkbox input "true"
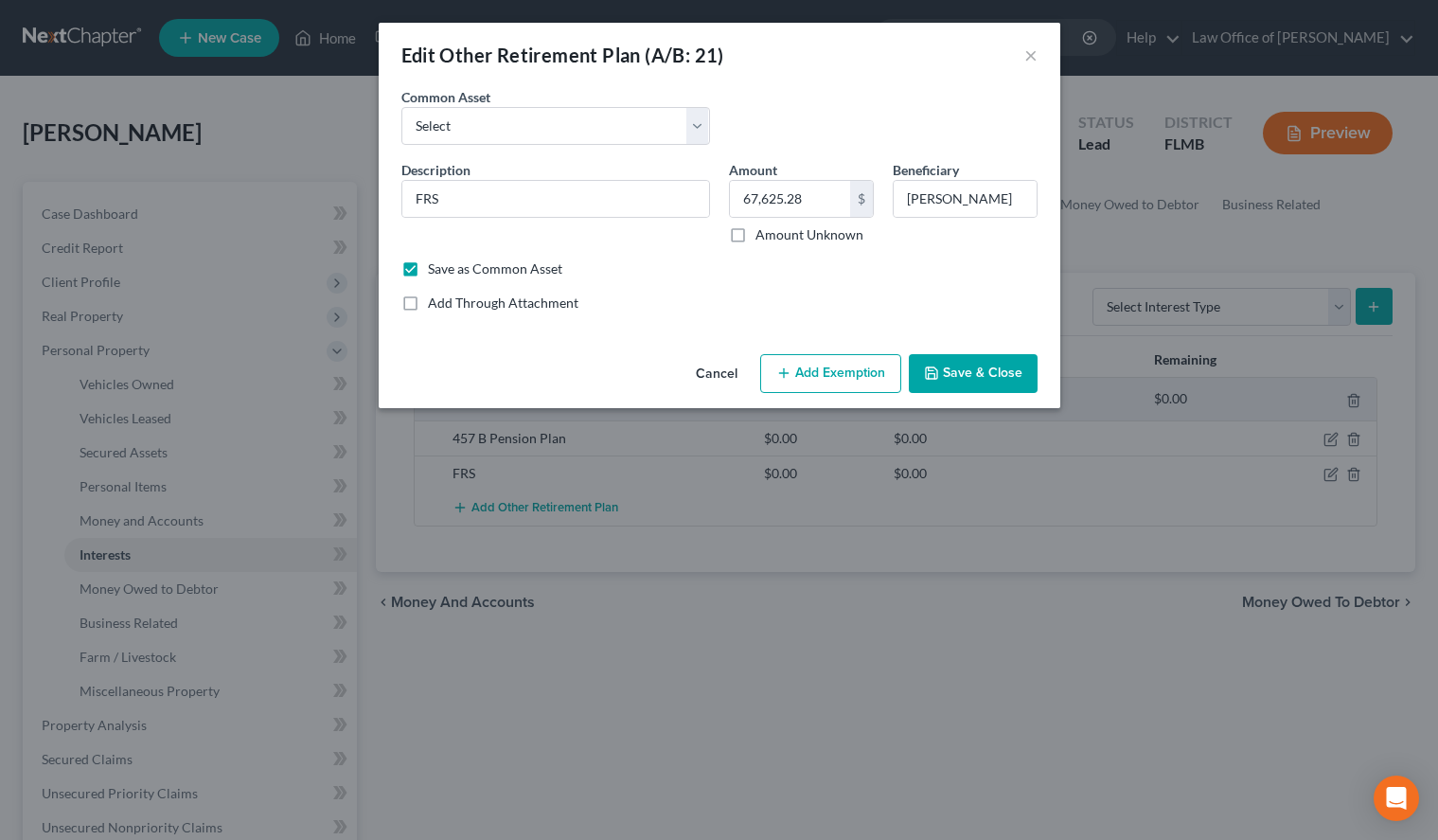
click at [1040, 366] on div "Cancel Add Exemption Save & Close" at bounding box center [719, 378] width 682 height 63
click at [1030, 366] on button "Save & Close" at bounding box center [973, 374] width 128 height 40
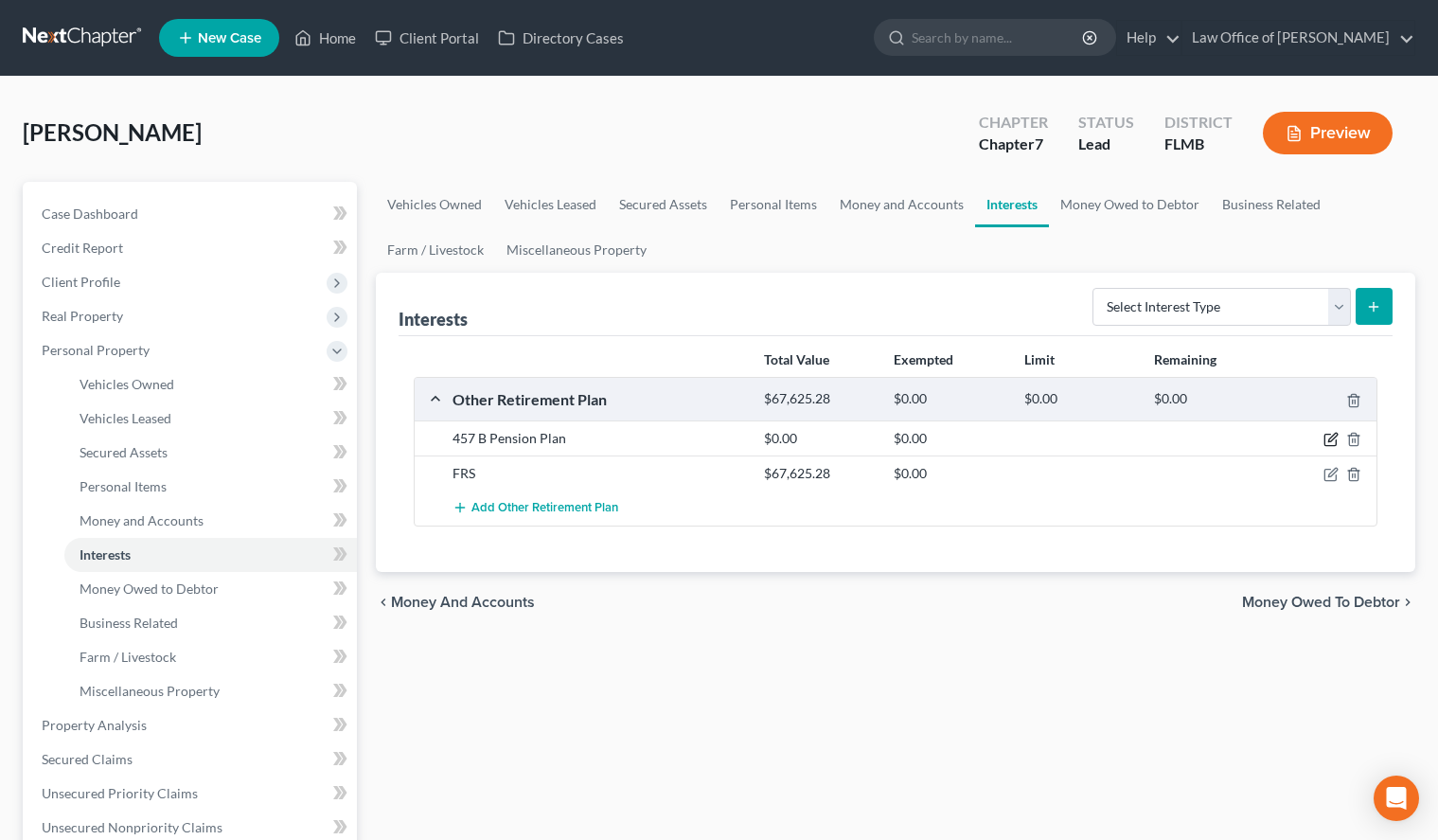
click at [1330, 444] on icon "button" at bounding box center [1332, 439] width 15 height 15
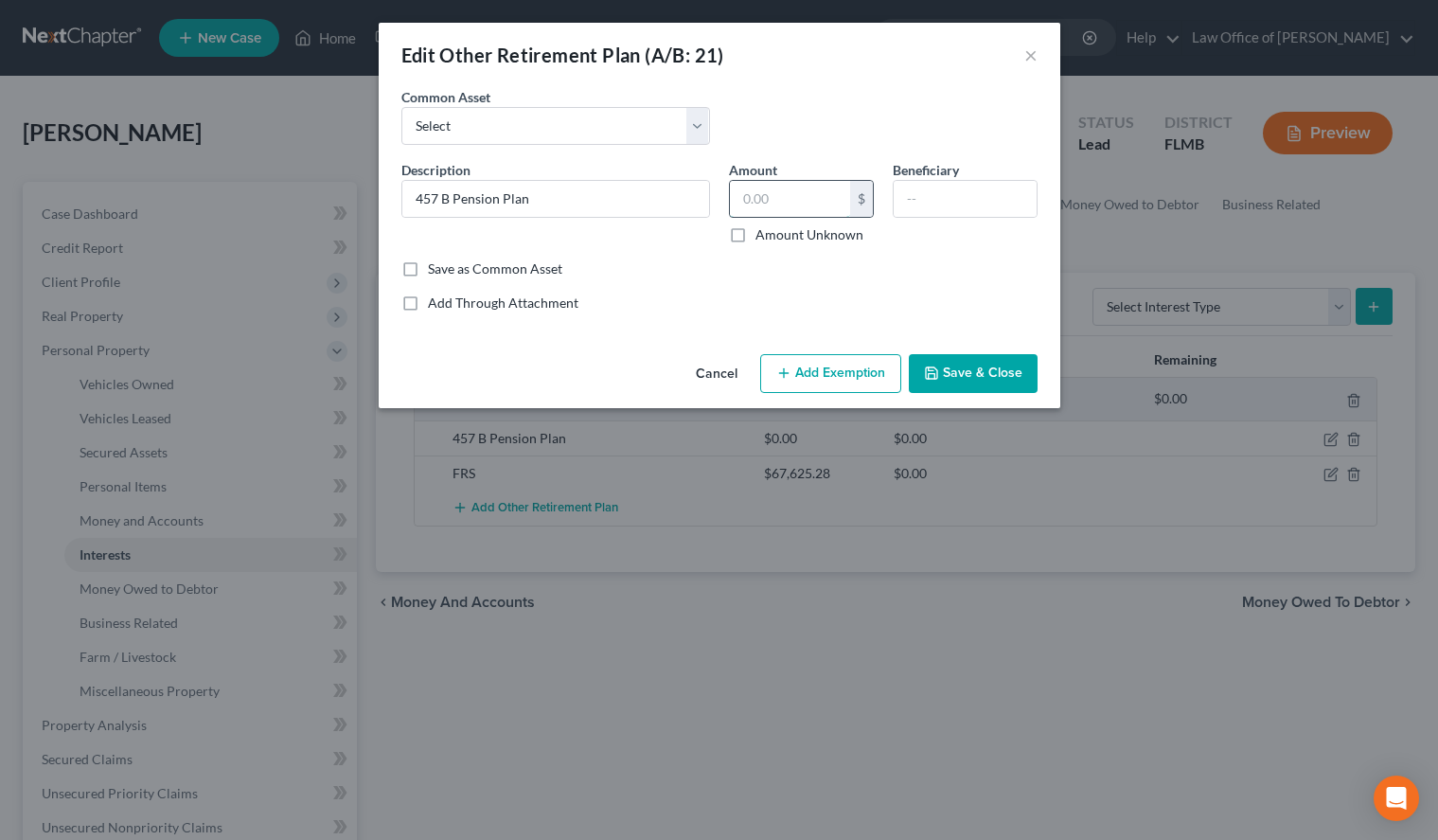
click at [828, 203] on input "text" at bounding box center [790, 198] width 121 height 36
type input "582.19"
click at [453, 267] on label "Save as Common Asset" at bounding box center [494, 269] width 134 height 19
click at [448, 267] on input "Save as Common Asset" at bounding box center [441, 266] width 13 height 13
checkbox input "true"
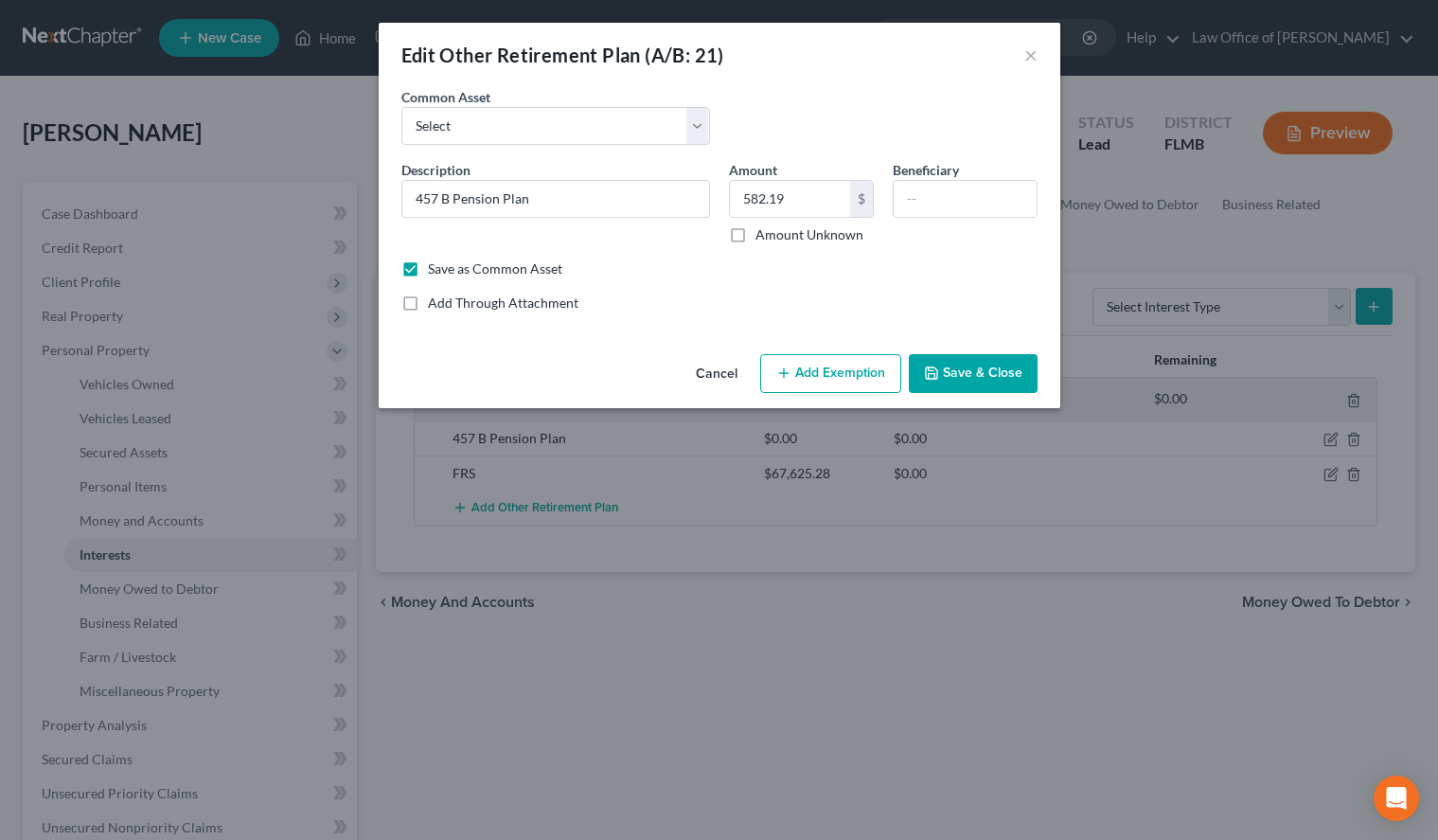
click at [985, 385] on button "Save & Close" at bounding box center [973, 374] width 128 height 40
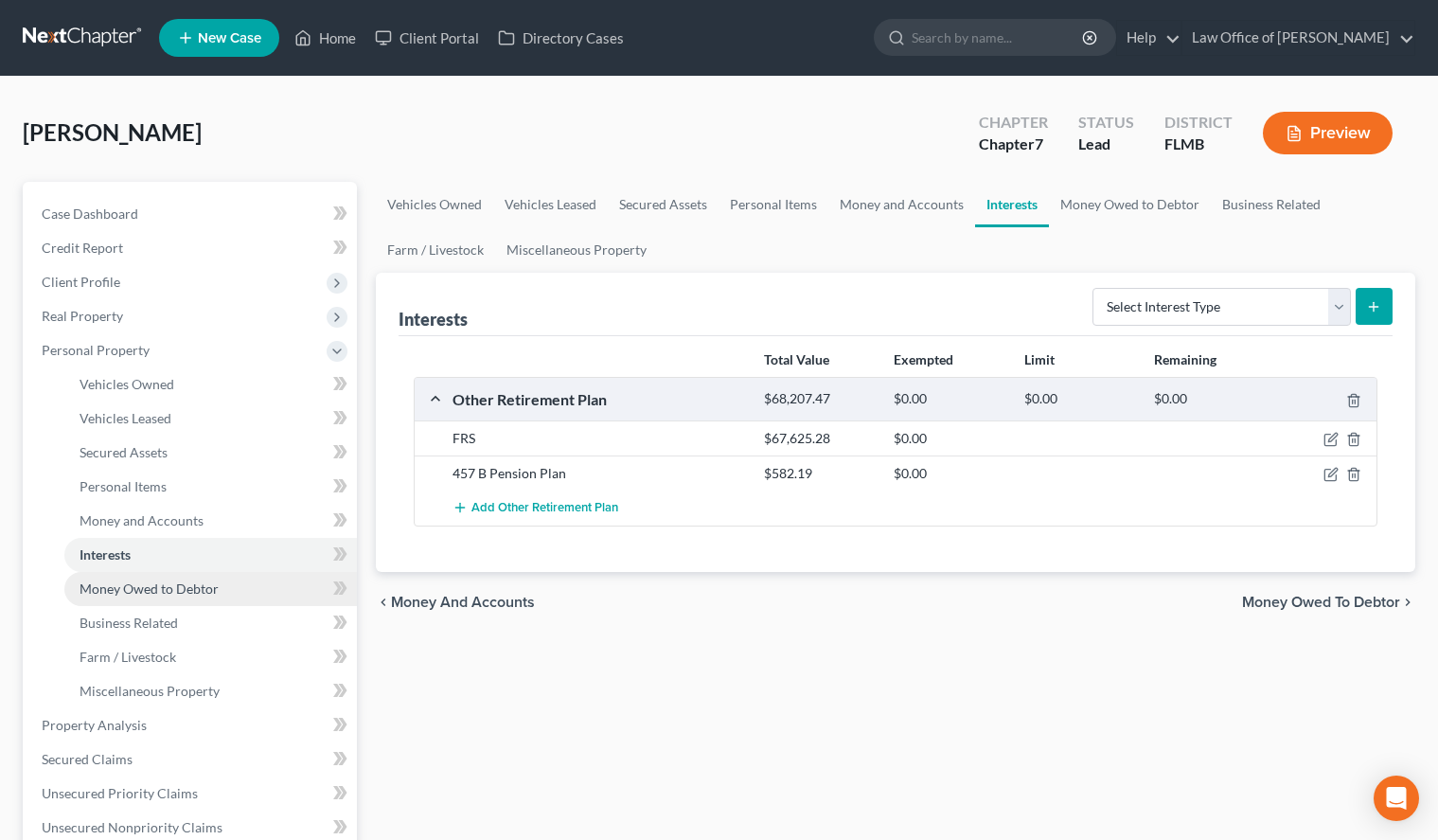
click at [236, 592] on link "Money Owed to Debtor" at bounding box center [211, 588] width 293 height 34
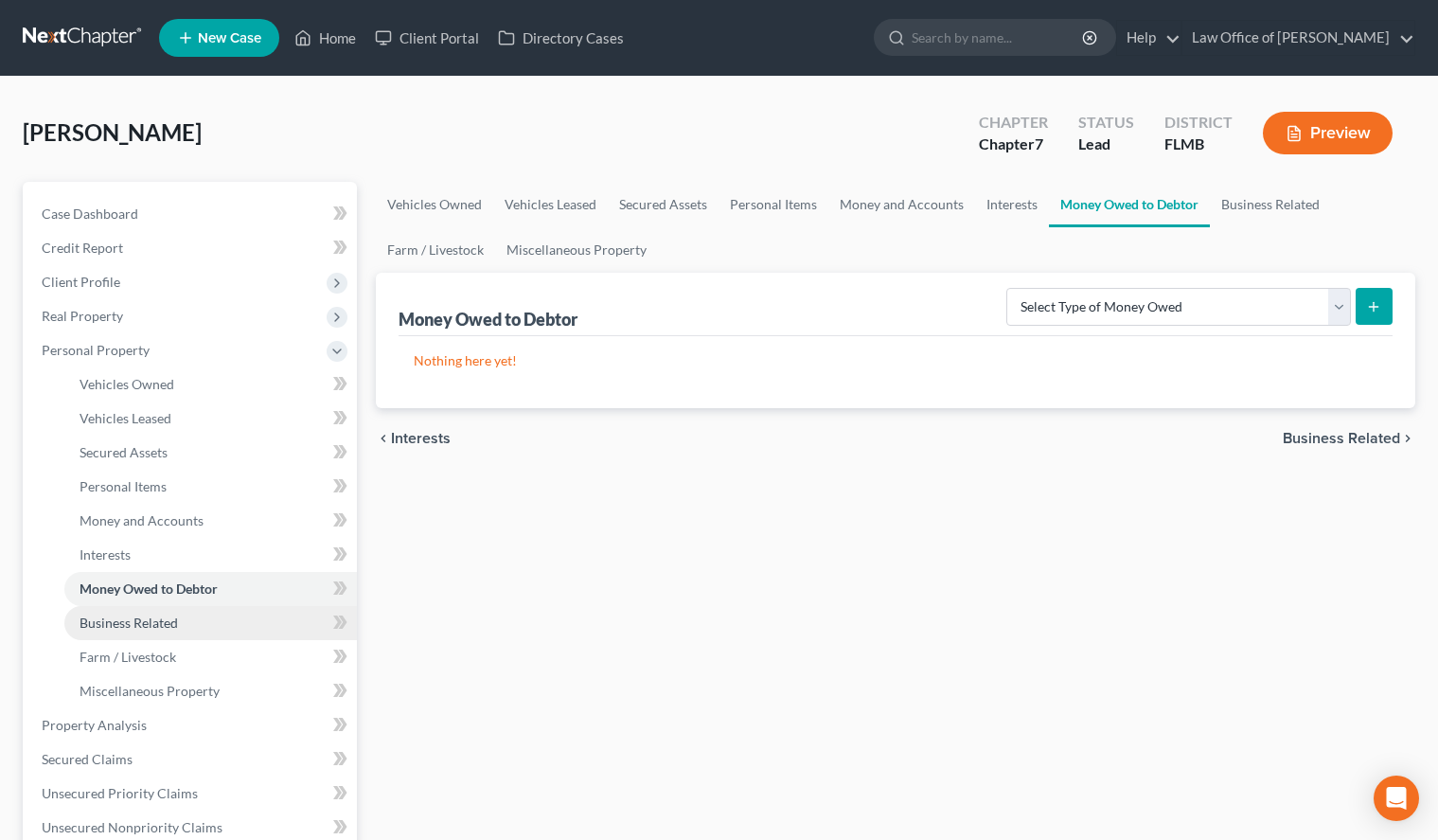
click at [236, 630] on link "Business Related" at bounding box center [211, 622] width 293 height 34
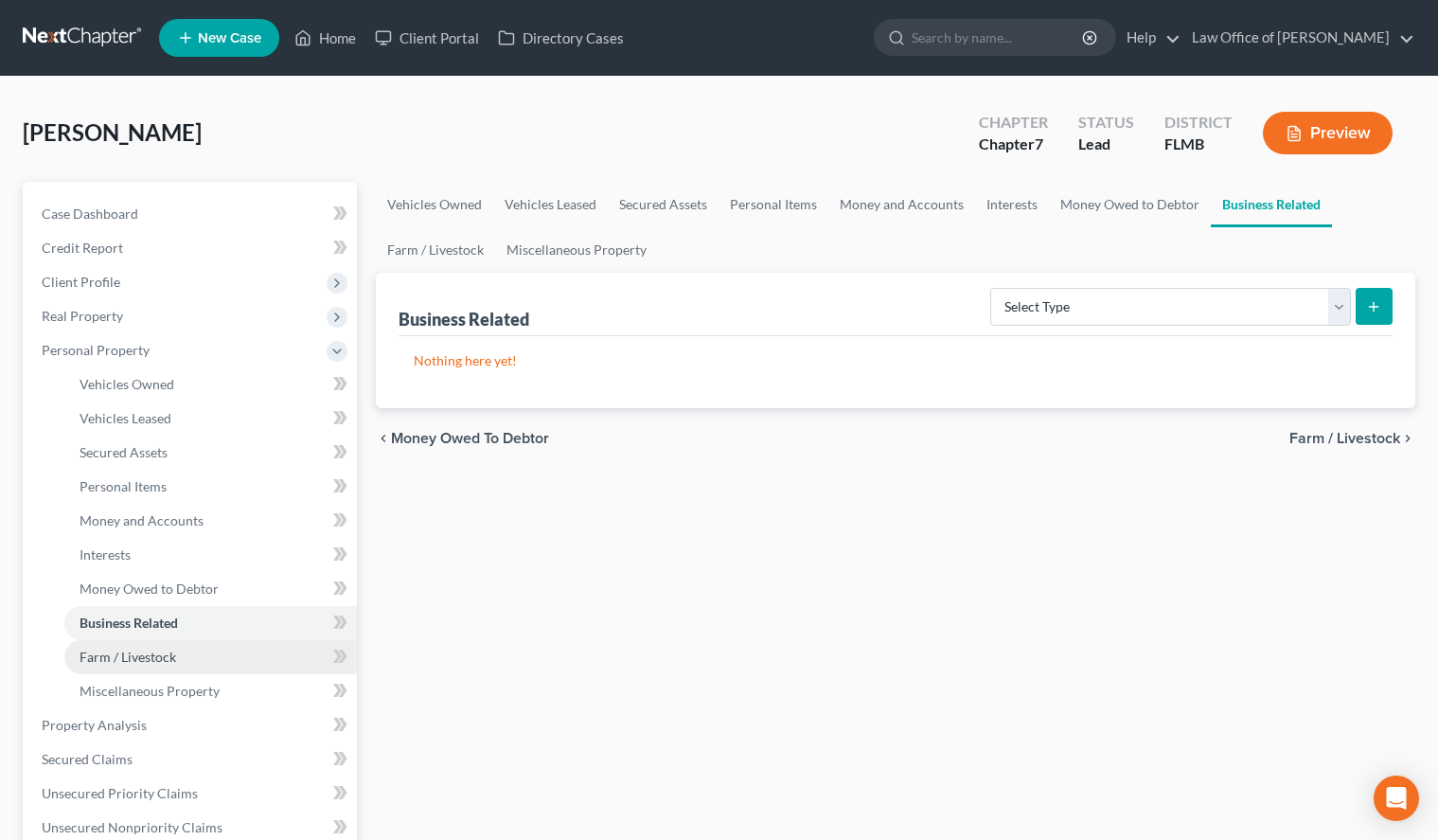
click at [233, 672] on link "Farm / Livestock" at bounding box center [211, 657] width 293 height 34
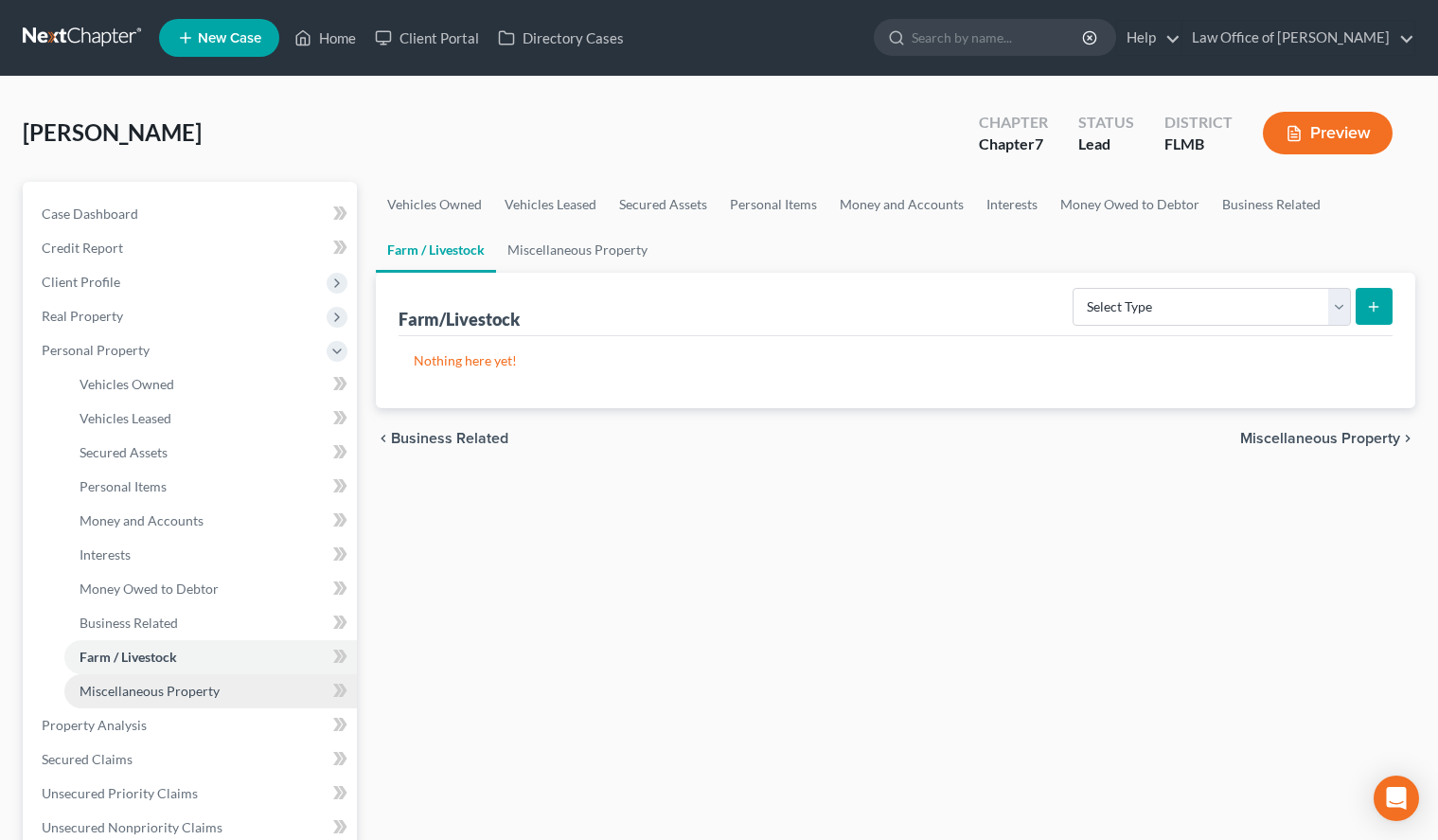
click at [233, 703] on link "Miscellaneous Property" at bounding box center [211, 690] width 293 height 34
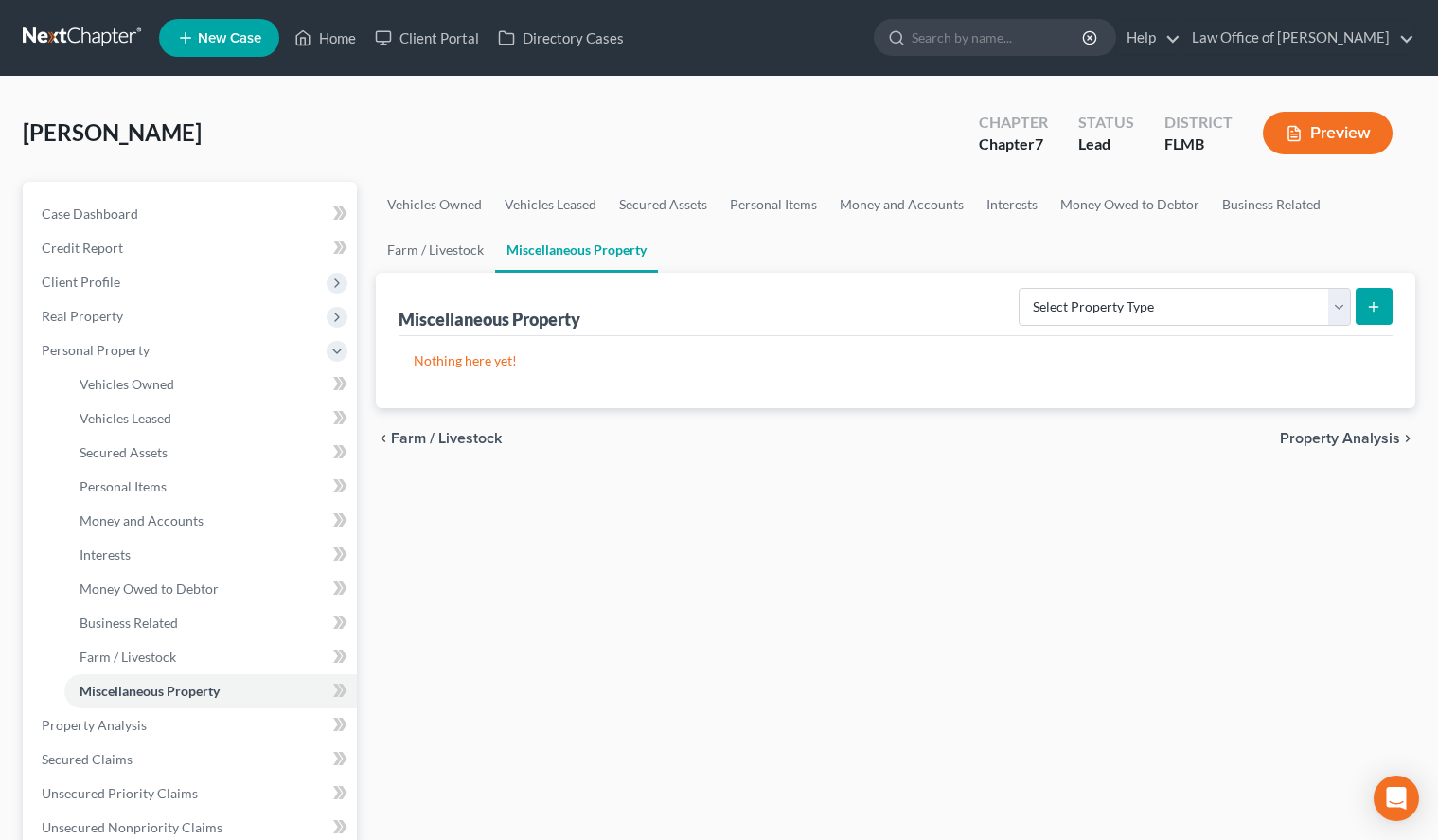
click at [37, 33] on link at bounding box center [83, 38] width 121 height 34
